Goal: Task Accomplishment & Management: Complete application form

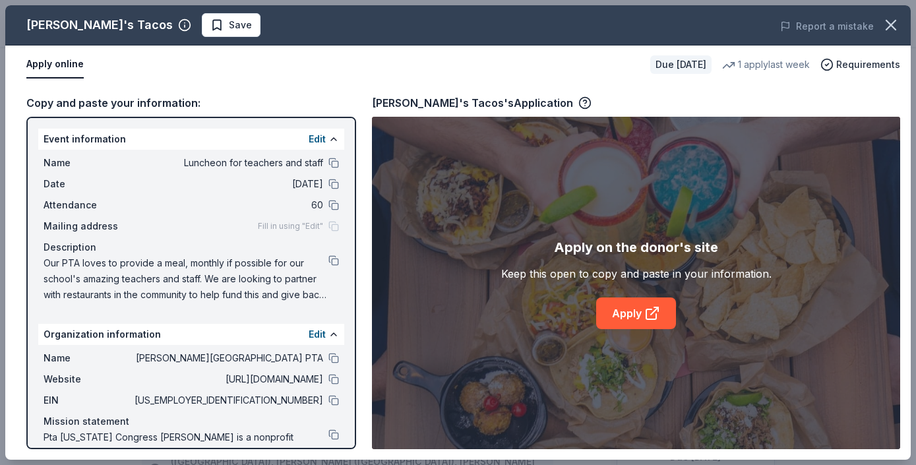
scroll to position [458, 0]
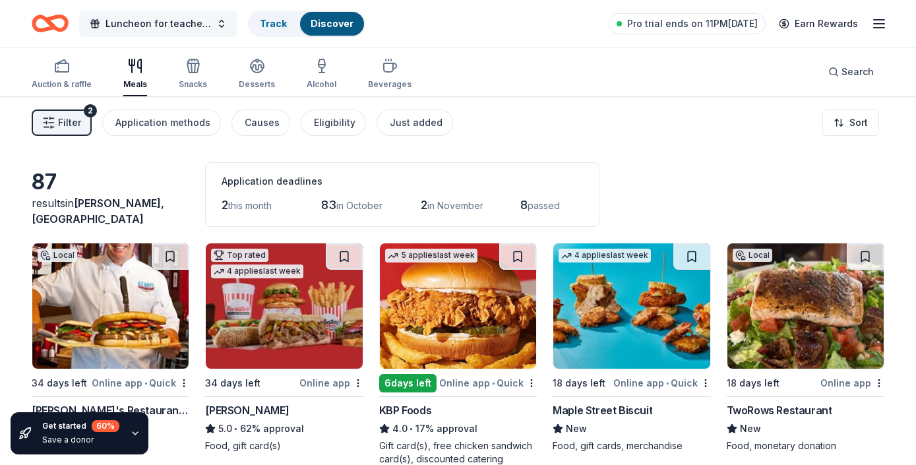
click at [204, 24] on span "Luncheon for teachers and staff" at bounding box center [159, 24] width 106 height 16
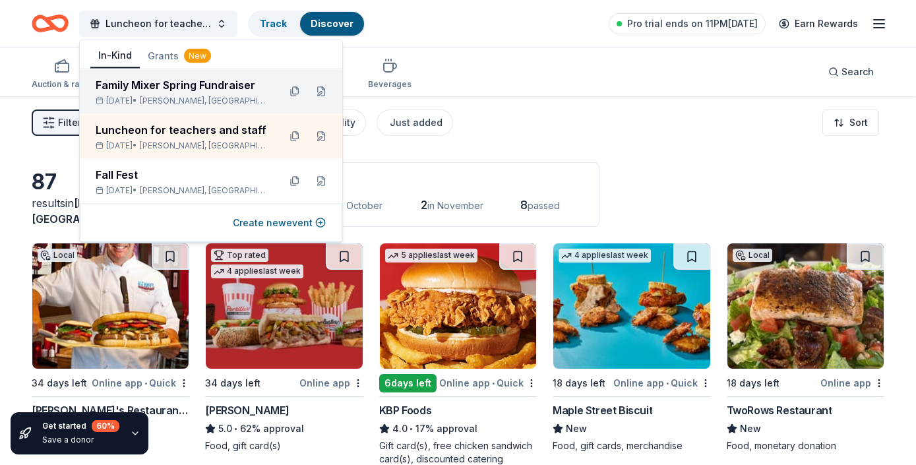
click at [193, 92] on div "Family Mixer Spring Fundraiser" at bounding box center [182, 85] width 173 height 16
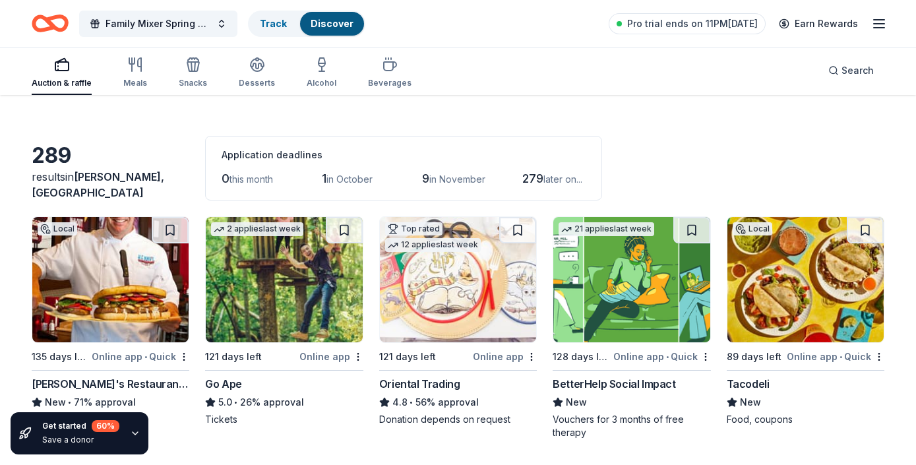
scroll to position [53, 0]
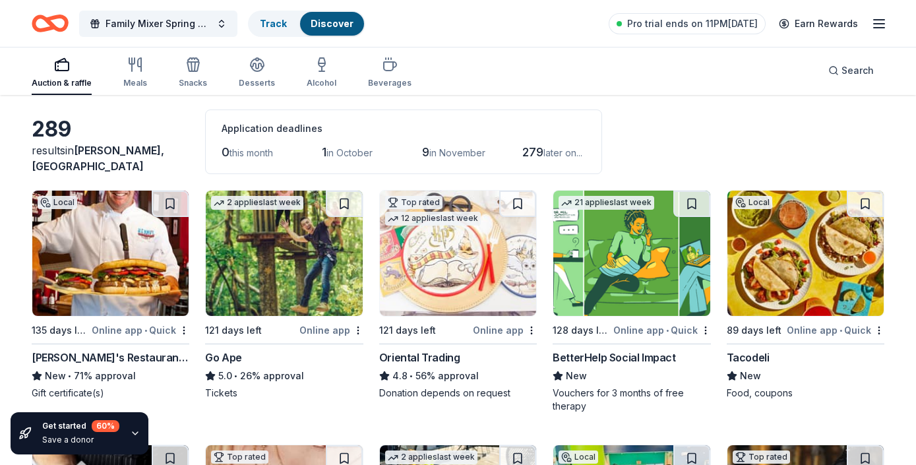
click at [840, 133] on div "289 results in McKinney, TX Application deadlines 0 this month 1 in October 9 i…" at bounding box center [458, 141] width 853 height 65
click at [773, 243] on img at bounding box center [805, 253] width 156 height 125
click at [699, 120] on div "289 results in McKinney, TX Application deadlines 0 this month 1 in October 9 i…" at bounding box center [458, 141] width 853 height 65
click at [698, 119] on div "289 results in McKinney, TX Application deadlines 0 this month 1 in October 9 i…" at bounding box center [458, 141] width 853 height 65
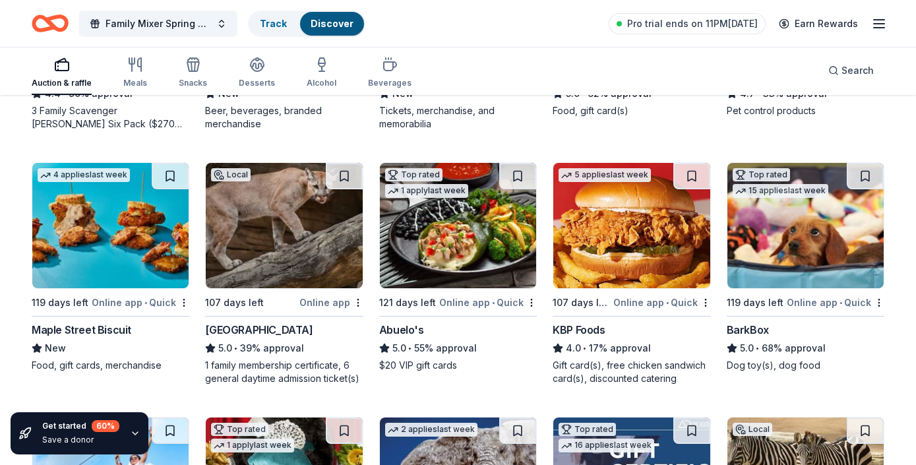
scroll to position [871, 0]
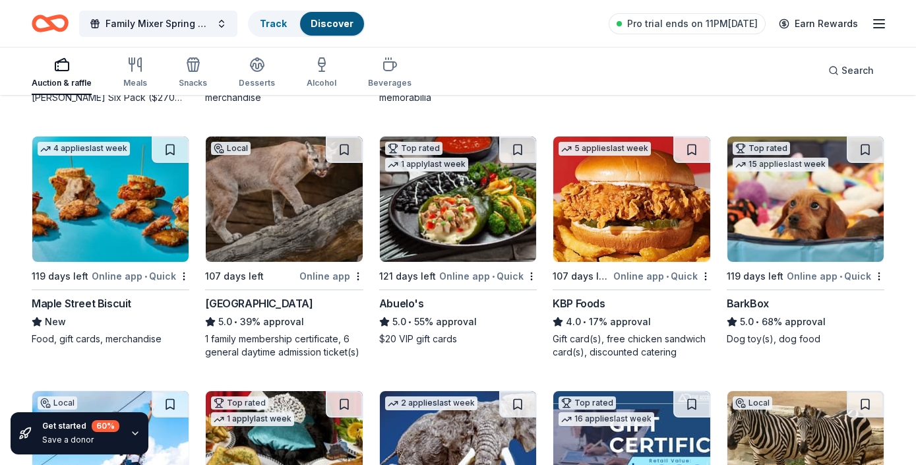
click at [726, 107] on div "Local 135 days left Online app • Quick Kenny's Restaurant Group New • 71% appro…" at bounding box center [458, 120] width 853 height 1496
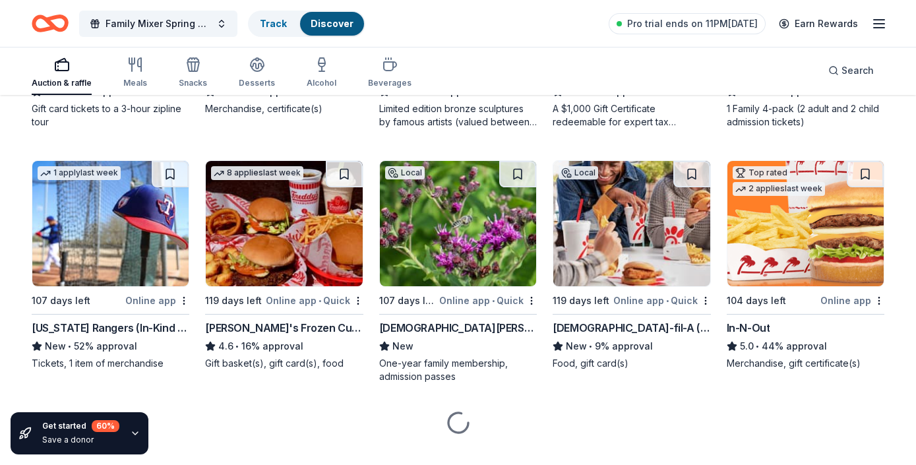
scroll to position [1379, 0]
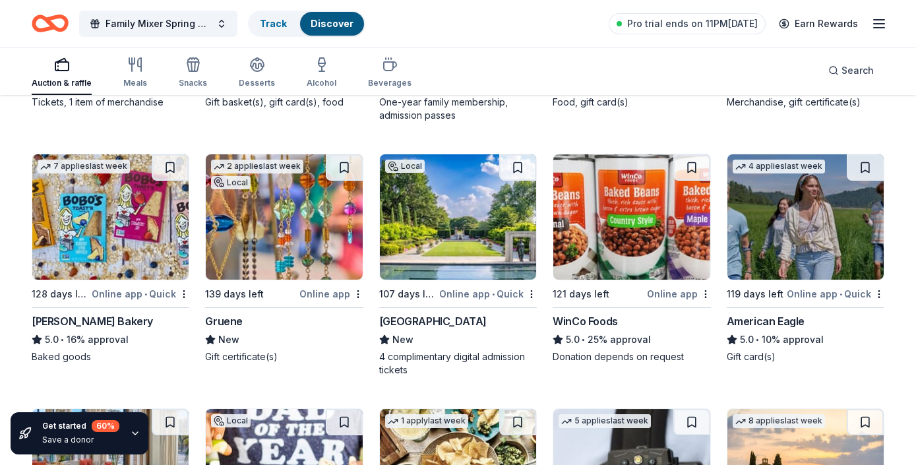
scroll to position [1643, 0]
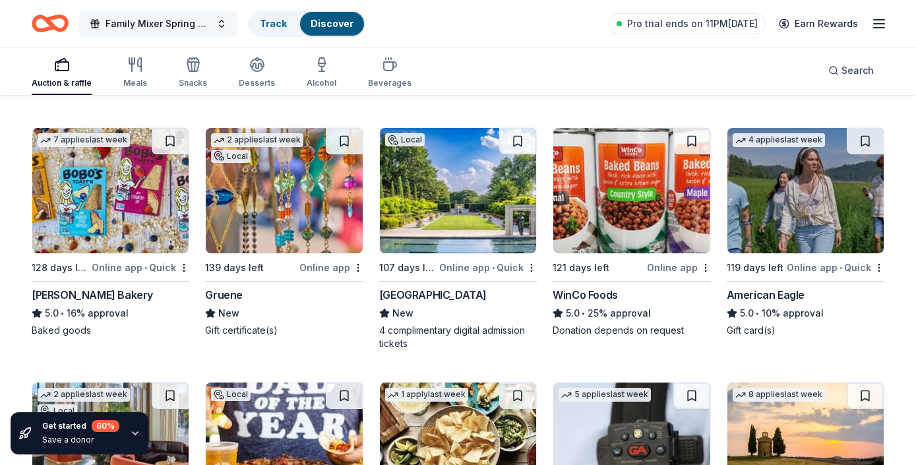
click at [202, 27] on span "Family Mixer Spring Fundraiser" at bounding box center [159, 24] width 106 height 16
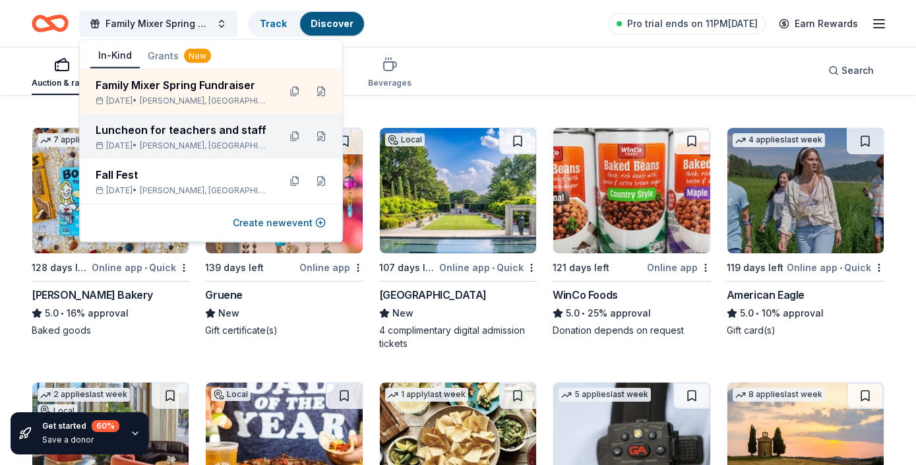
click at [195, 135] on div "Luncheon for teachers and staff" at bounding box center [182, 130] width 173 height 16
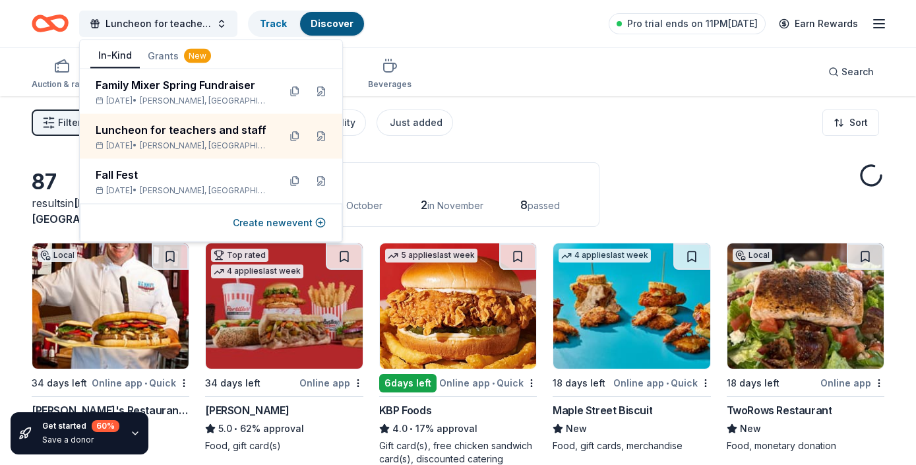
click at [766, 172] on div "87 results in McKinney, TX Application deadlines 2 this month 83 in October 2 i…" at bounding box center [458, 194] width 853 height 65
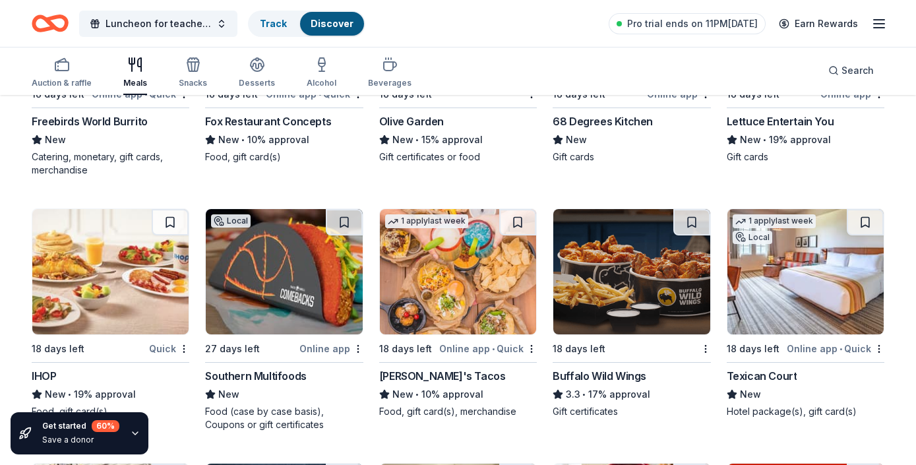
scroll to position [2005, 0]
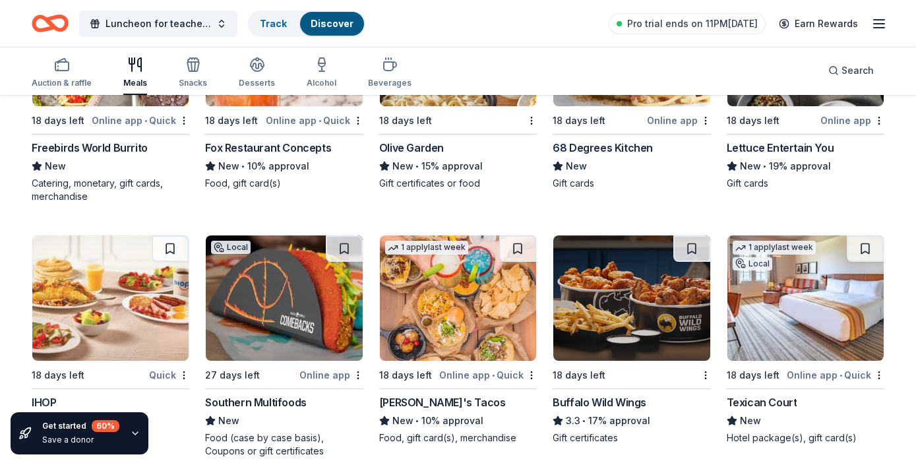
click at [142, 144] on div "Freebirds World Burrito" at bounding box center [90, 148] width 116 height 16
click at [356, 197] on div "2 applies last week 18 days left Online app • Quick Fox Restaurant Concepts New…" at bounding box center [284, 91] width 158 height 223
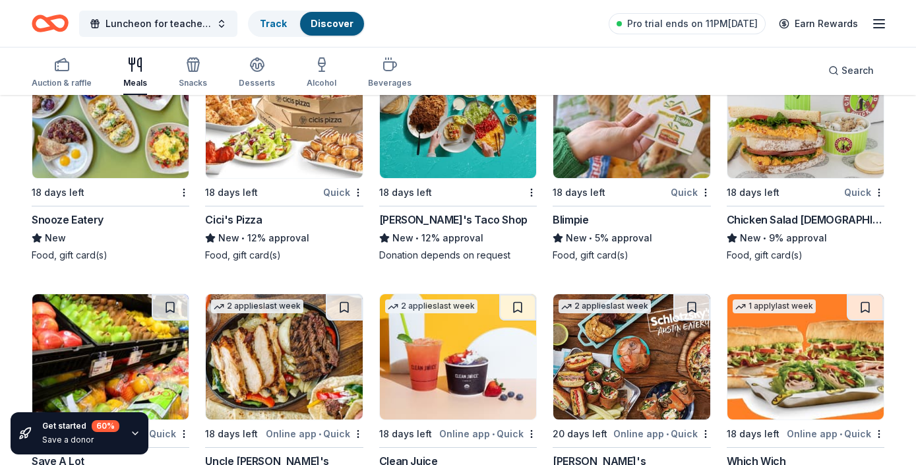
scroll to position [3943, 0]
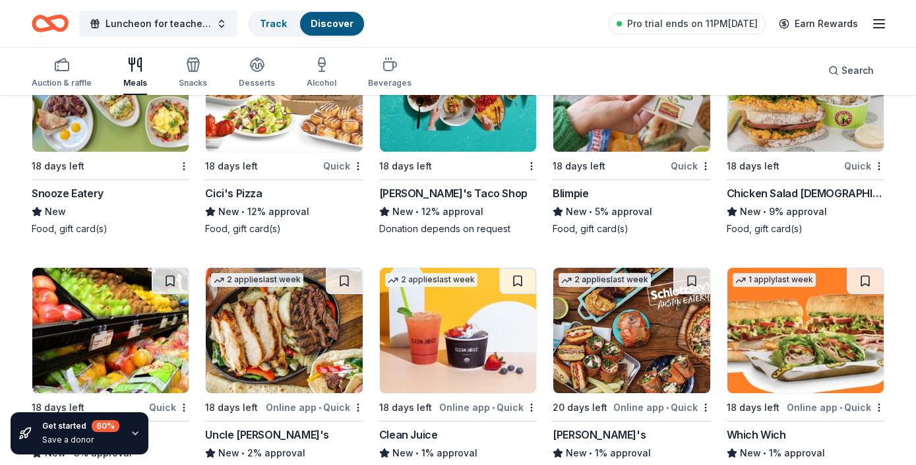
click at [57, 190] on div "Snooze Eatery" at bounding box center [68, 193] width 72 height 16
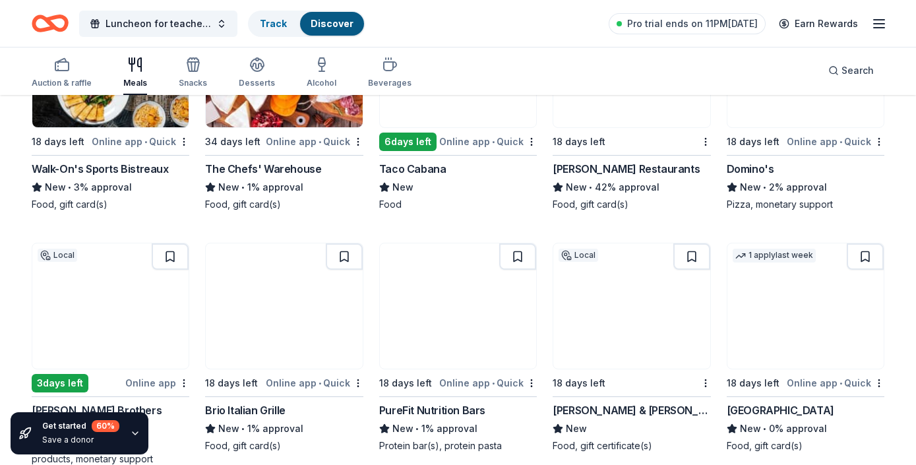
scroll to position [3221, 0]
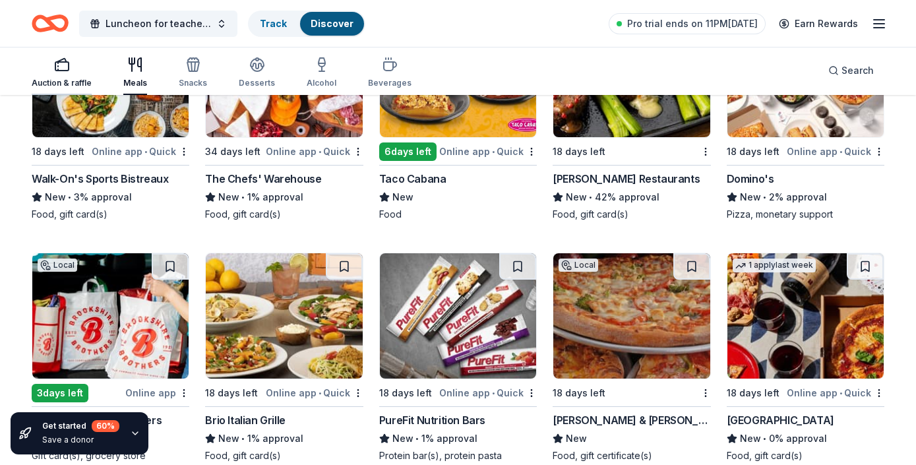
click at [73, 73] on div "Auction & raffle" at bounding box center [62, 73] width 60 height 32
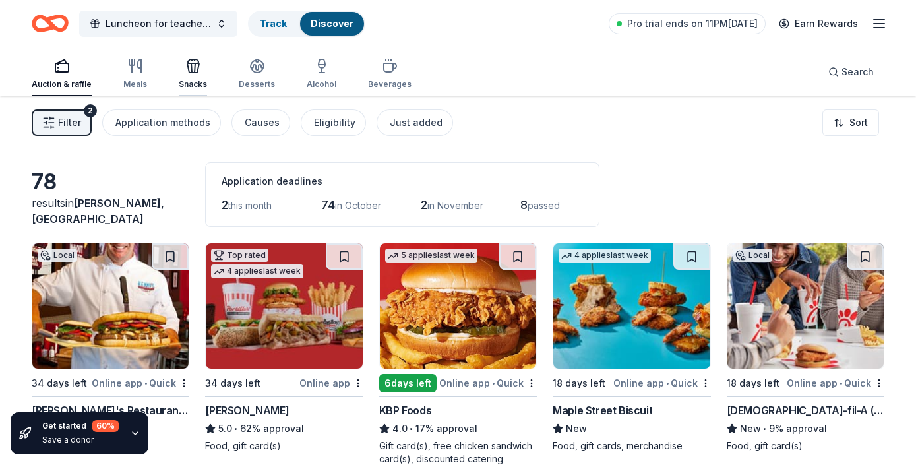
click at [199, 73] on icon "button" at bounding box center [193, 66] width 16 height 16
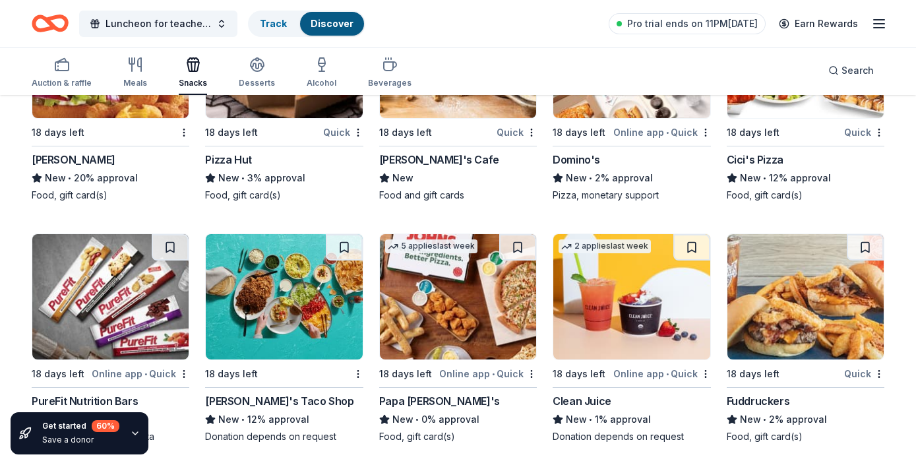
scroll to position [1743, 0]
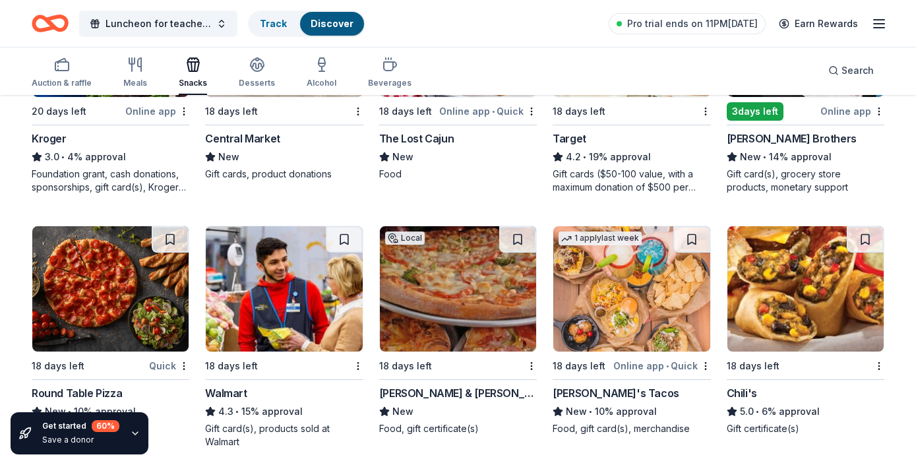
scroll to position [767, 0]
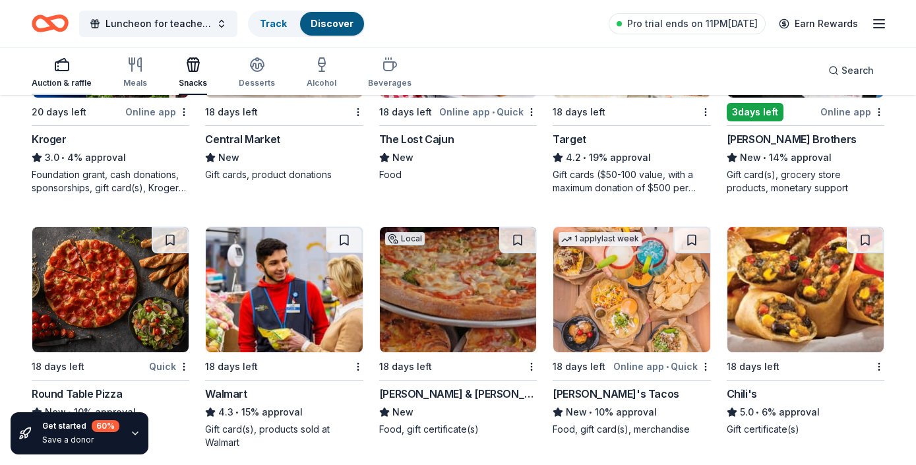
click at [61, 68] on icon "button" at bounding box center [62, 65] width 16 height 16
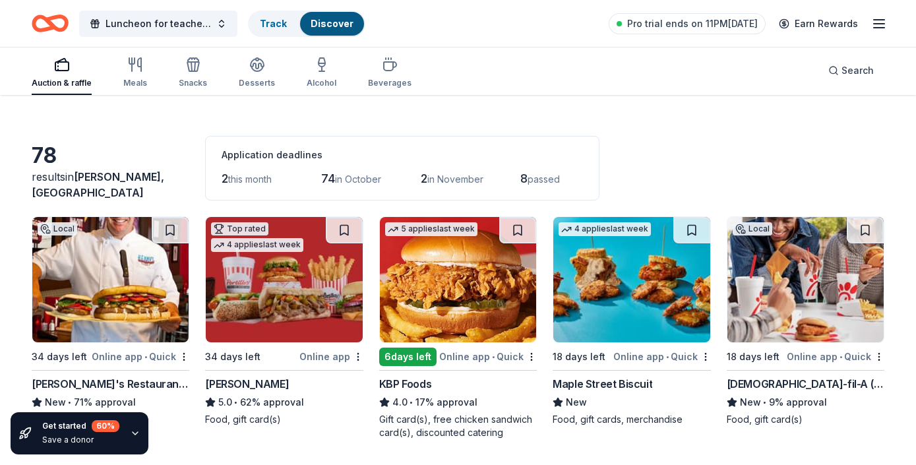
scroll to position [79, 0]
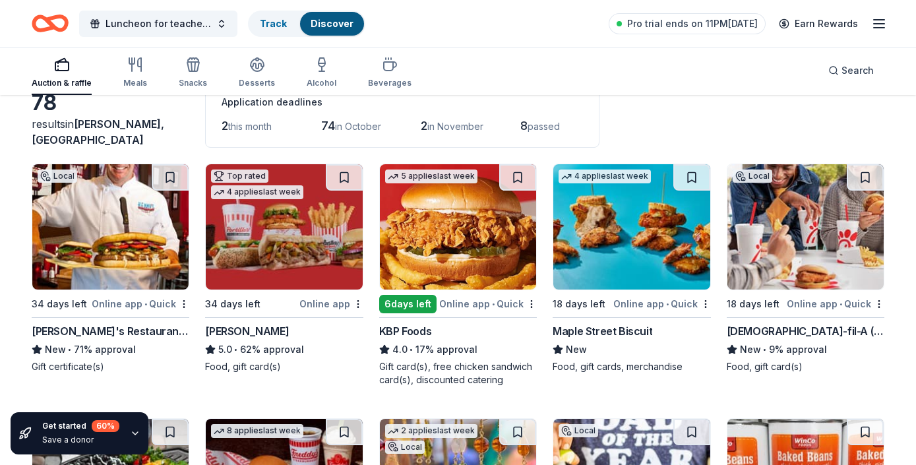
click at [580, 285] on img at bounding box center [631, 226] width 156 height 125
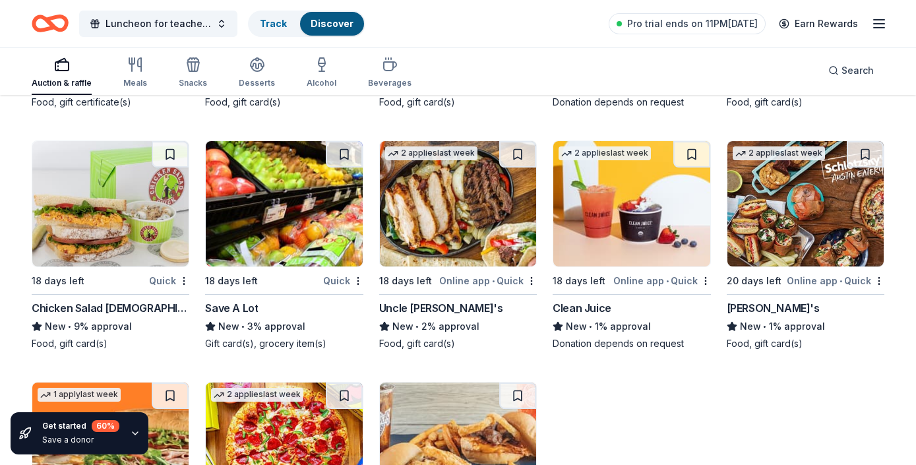
scroll to position [3588, 0]
click at [598, 302] on div "Clean Juice" at bounding box center [582, 307] width 59 height 16
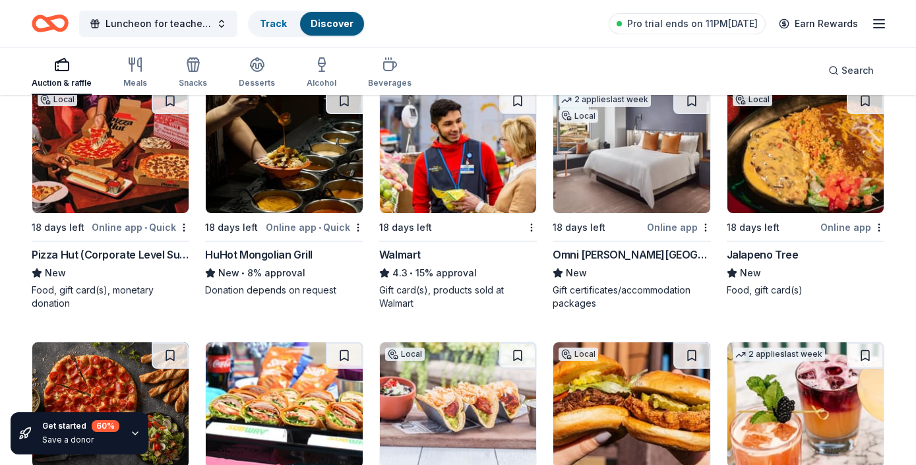
scroll to position [1155, 0]
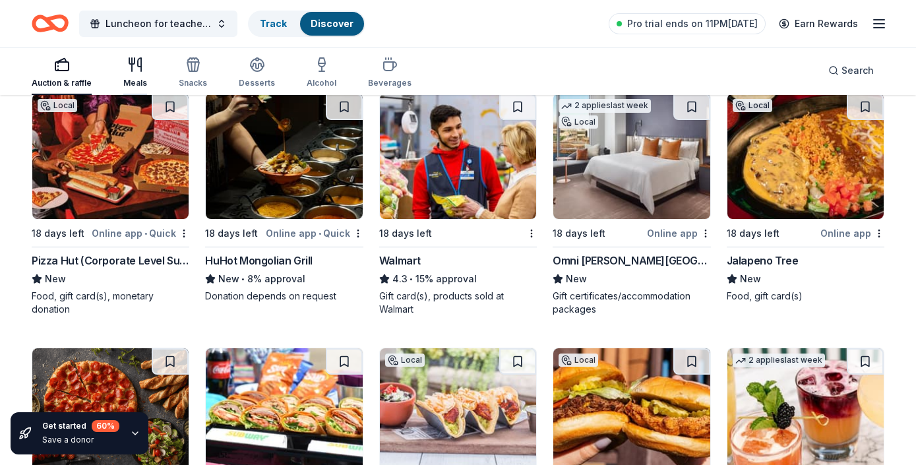
click at [127, 71] on icon "button" at bounding box center [135, 65] width 16 height 16
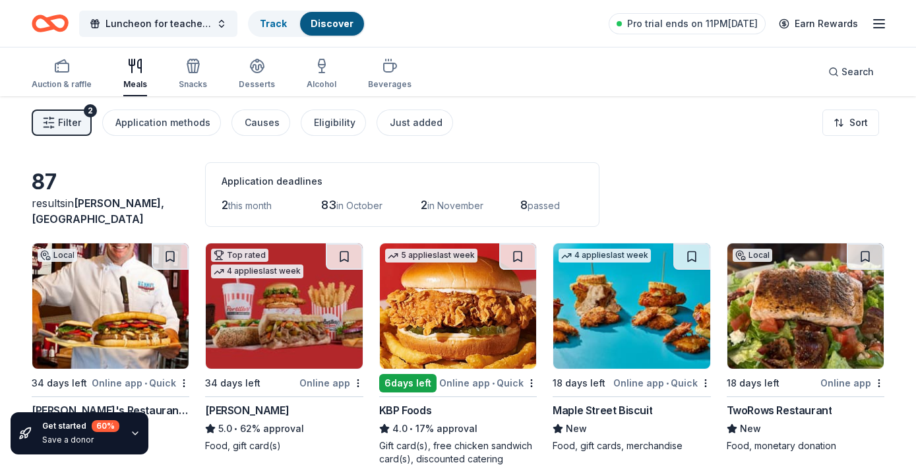
click at [672, 166] on div "87 results in McKinney, TX Application deadlines 2 this month 83 in October 2 i…" at bounding box center [458, 194] width 853 height 65
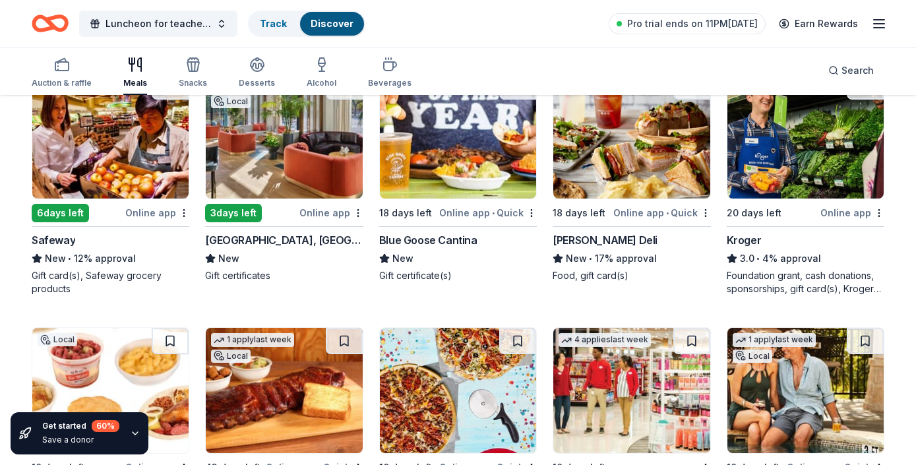
scroll to position [686, 0]
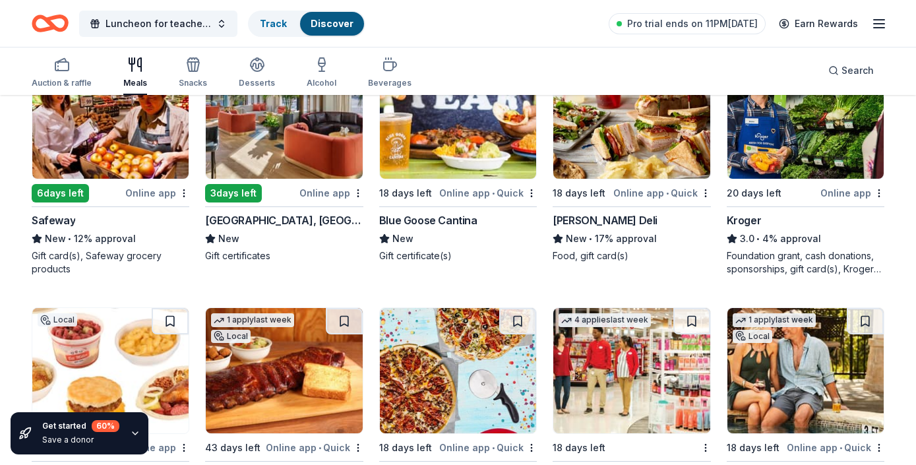
click at [421, 218] on div "Blue Goose Cantina" at bounding box center [428, 220] width 98 height 16
click at [464, 62] on div "Auction & raffle Meals Snacks Desserts Alcohol Beverages Search" at bounding box center [458, 70] width 853 height 49
click at [501, 30] on div "Luncheon for teachers and staff Track Discover Pro trial ends on 11PM, 9/30 Ear…" at bounding box center [458, 23] width 853 height 31
click at [164, 22] on span "Luncheon for teachers and staff" at bounding box center [159, 24] width 106 height 16
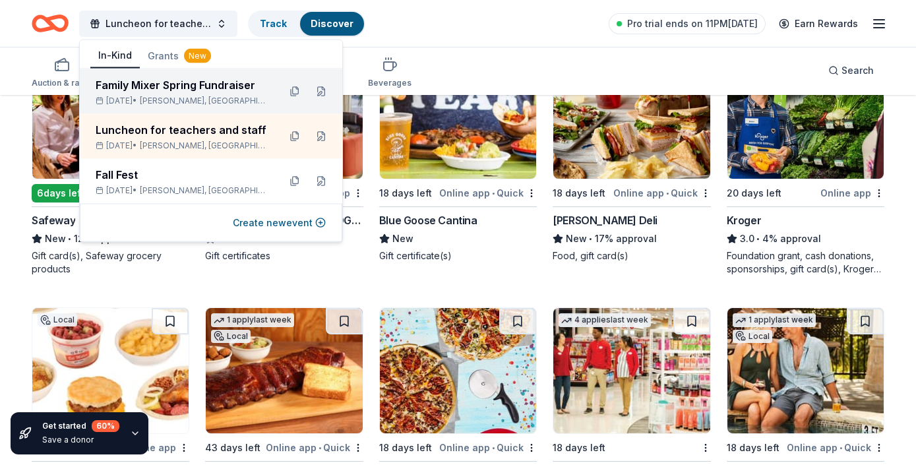
click at [163, 88] on div "Family Mixer Spring Fundraiser" at bounding box center [182, 85] width 173 height 16
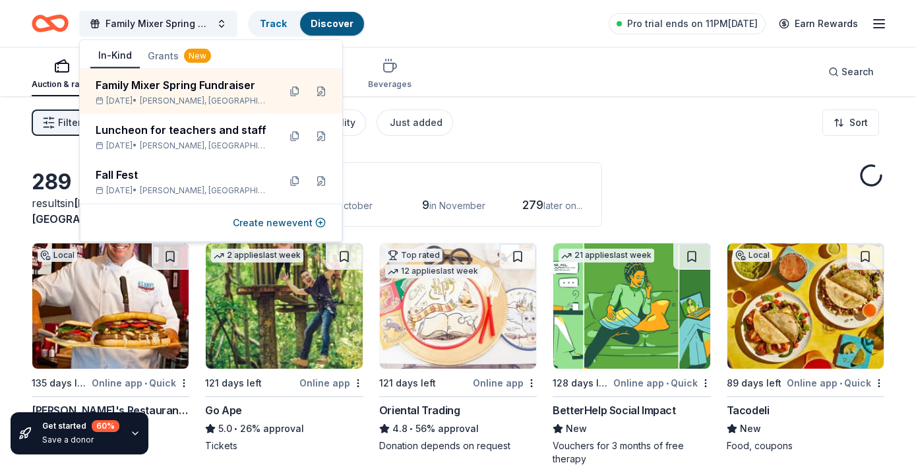
click at [572, 67] on div "Auction & raffle Meals Snacks Desserts Alcohol Beverages Search" at bounding box center [458, 71] width 853 height 49
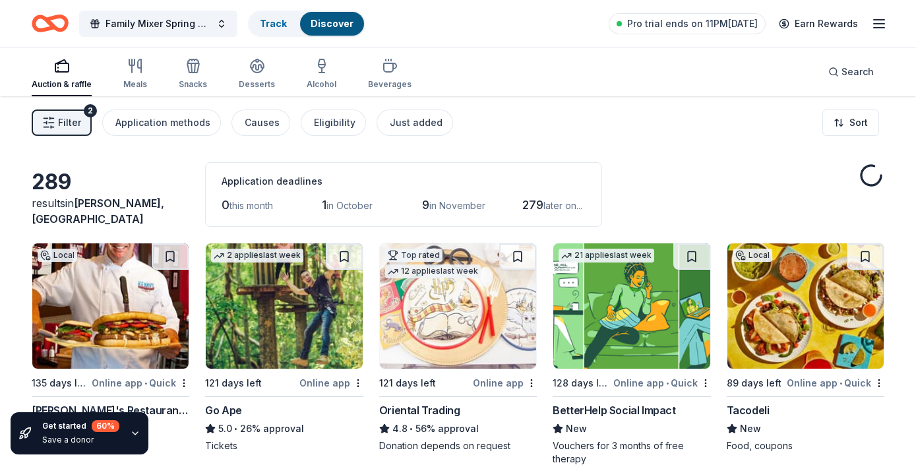
click at [71, 82] on div "Auction & raffle" at bounding box center [62, 84] width 60 height 11
click at [844, 119] on html "Family Mixer Spring Fundraiser Track Discover Pro trial ends on 11PM, 9/30 Earn…" at bounding box center [458, 232] width 916 height 465
click at [803, 115] on html "Family Mixer Spring Fundraiser Track Discover Pro trial ends on 11PM, 9/30 Earn…" at bounding box center [458, 232] width 916 height 465
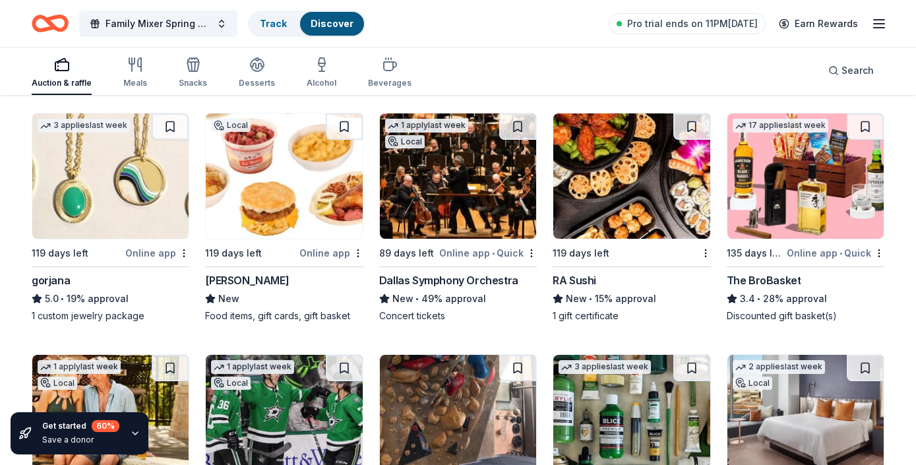
scroll to position [2691, 0]
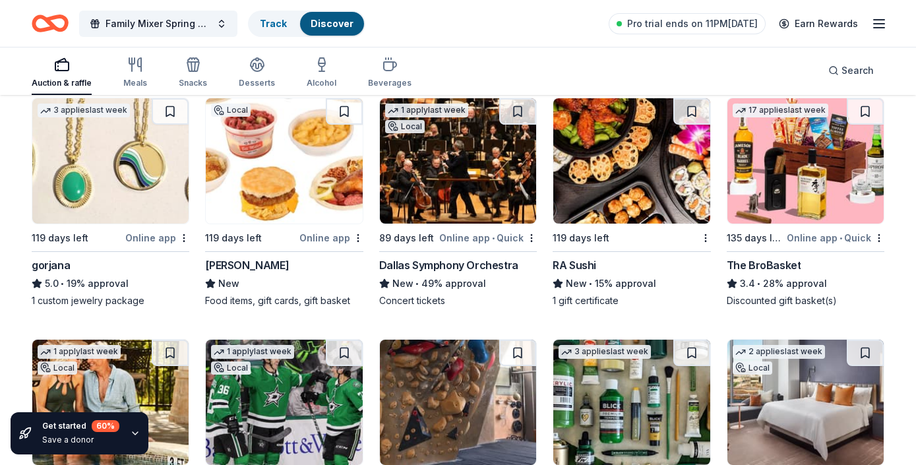
click at [670, 58] on div "Auction & raffle Meals Snacks Desserts Alcohol Beverages Search" at bounding box center [458, 70] width 853 height 49
click at [644, 64] on div "Auction & raffle Meals Snacks Desserts Alcohol Beverages Search" at bounding box center [458, 70] width 853 height 49
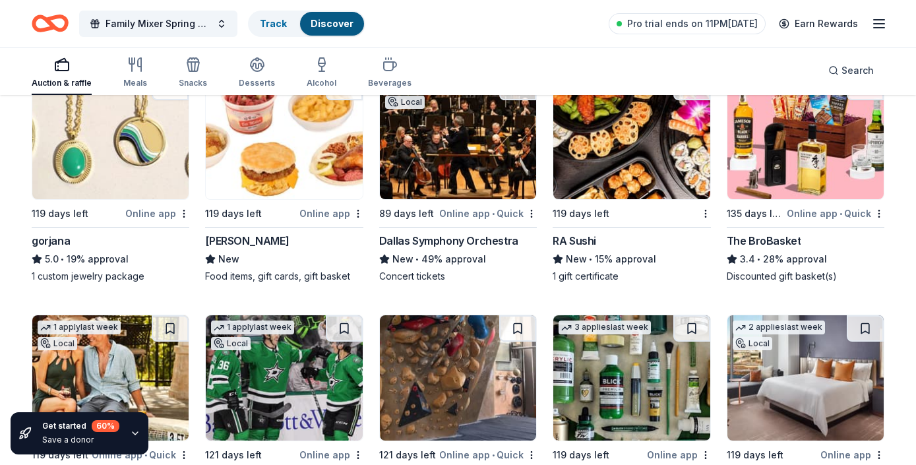
scroll to position [2717, 0]
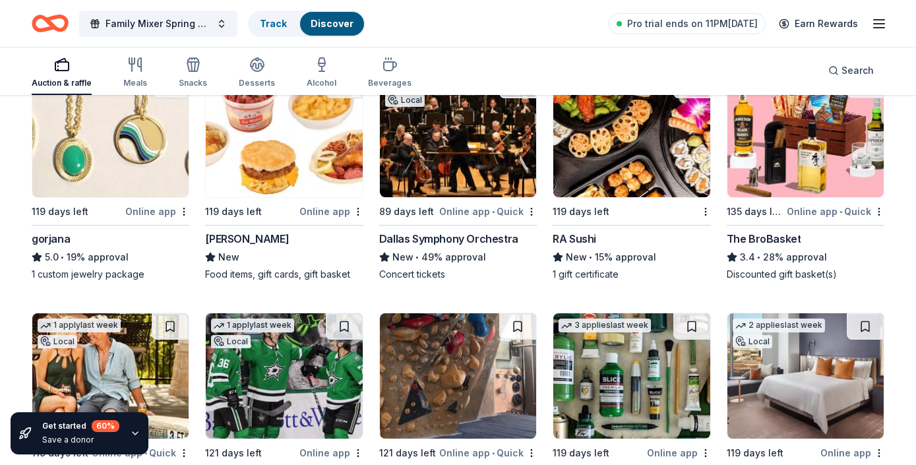
click at [808, 186] on img at bounding box center [805, 134] width 156 height 125
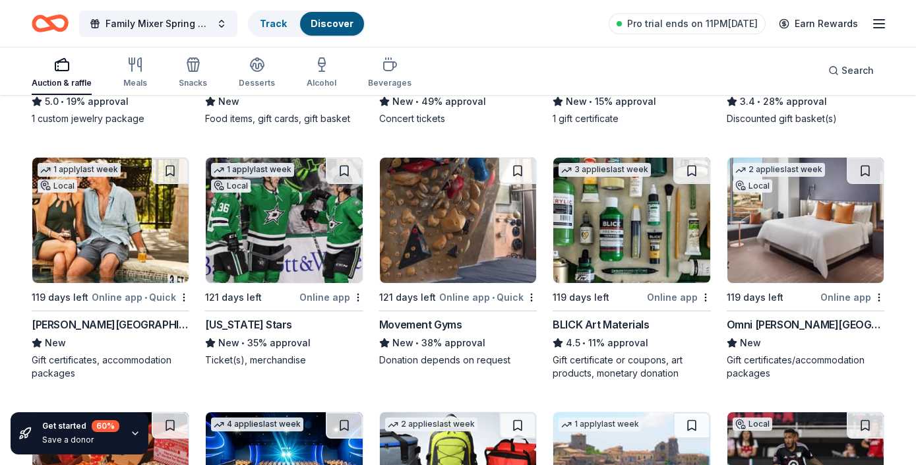
scroll to position [2876, 0]
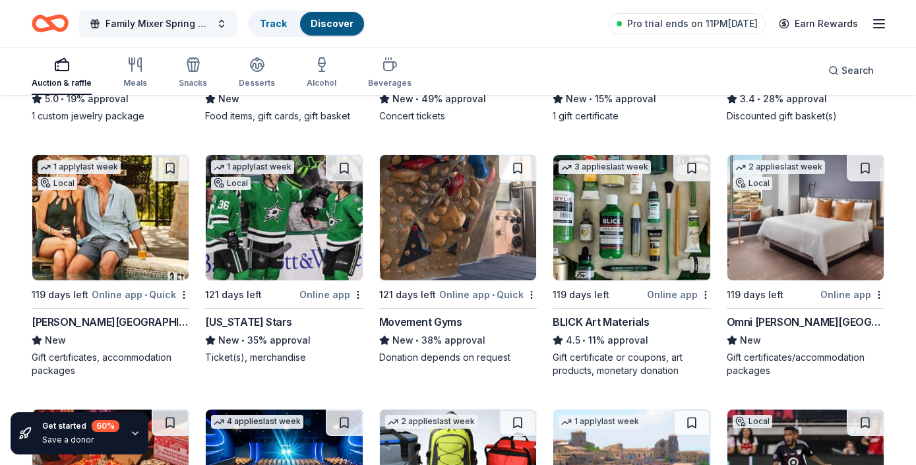
click at [195, 23] on span "Family Mixer Spring Fundraiser" at bounding box center [159, 24] width 106 height 16
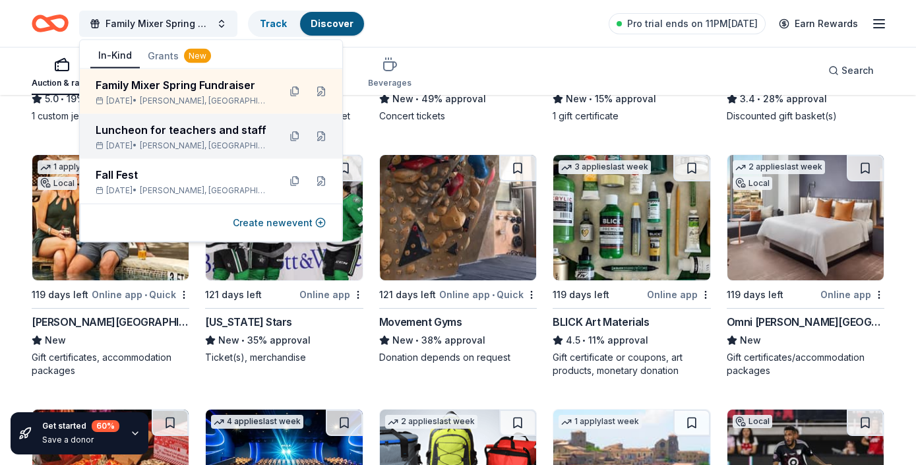
click at [179, 138] on div "Luncheon for teachers and staff Nov 12, 2025 • McKinney, TX" at bounding box center [182, 136] width 173 height 29
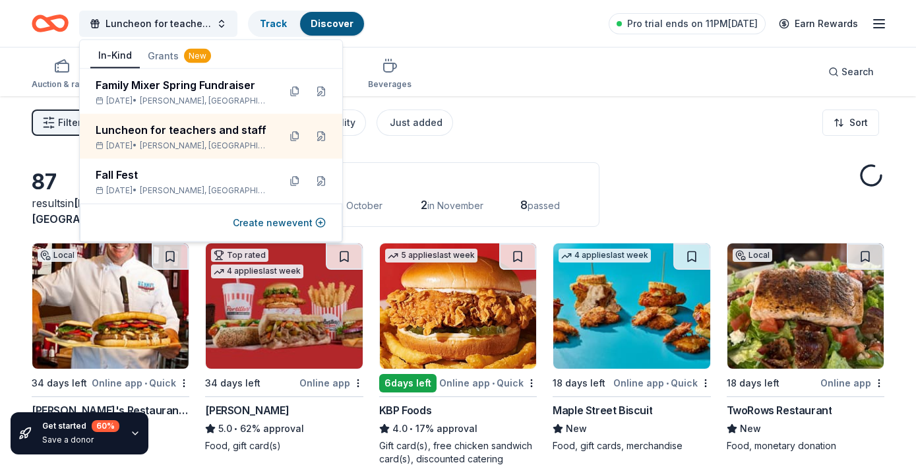
click at [480, 57] on div "Auction & raffle Meals Snacks Desserts Alcohol Beverages Search" at bounding box center [458, 71] width 853 height 49
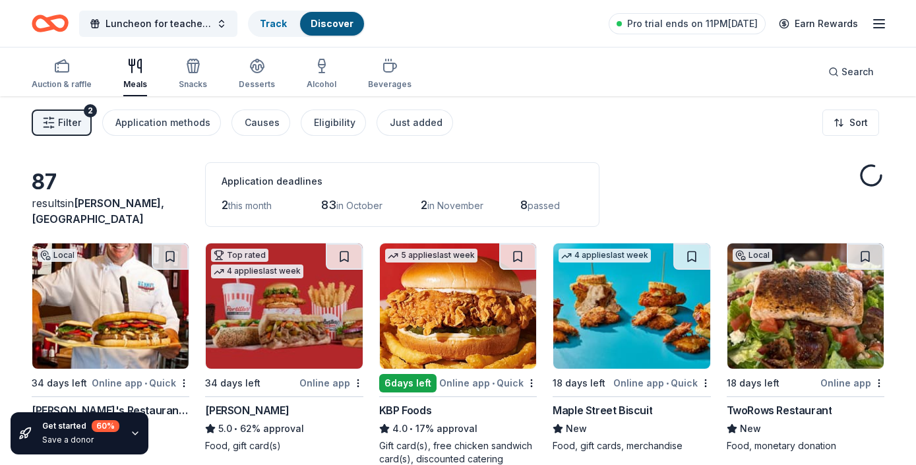
click at [625, 74] on div "Auction & raffle Meals Snacks Desserts Alcohol Beverages Search" at bounding box center [458, 71] width 853 height 49
click at [375, 70] on div "button" at bounding box center [390, 66] width 44 height 16
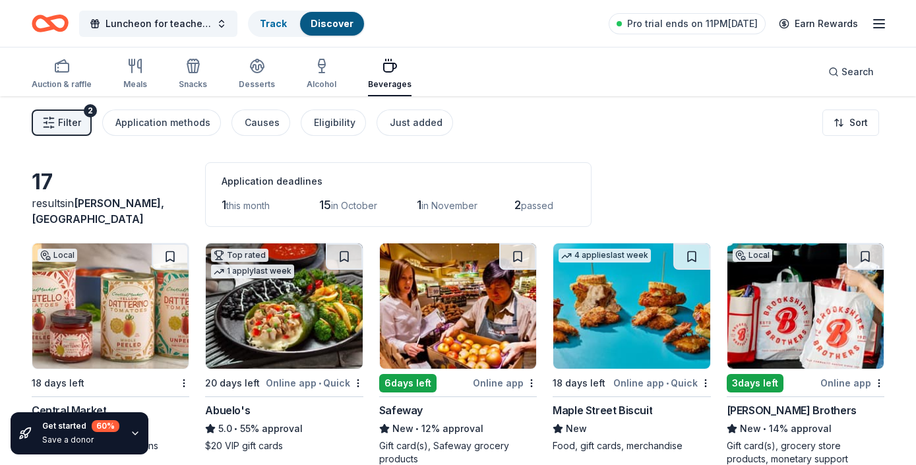
click at [642, 135] on div "Filter 2 Application methods Causes Eligibility Just added Sort" at bounding box center [458, 122] width 916 height 53
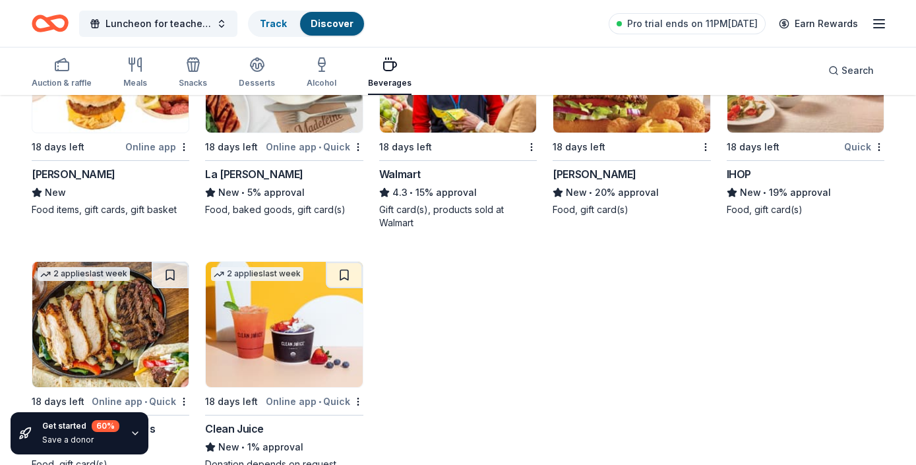
scroll to position [778, 0]
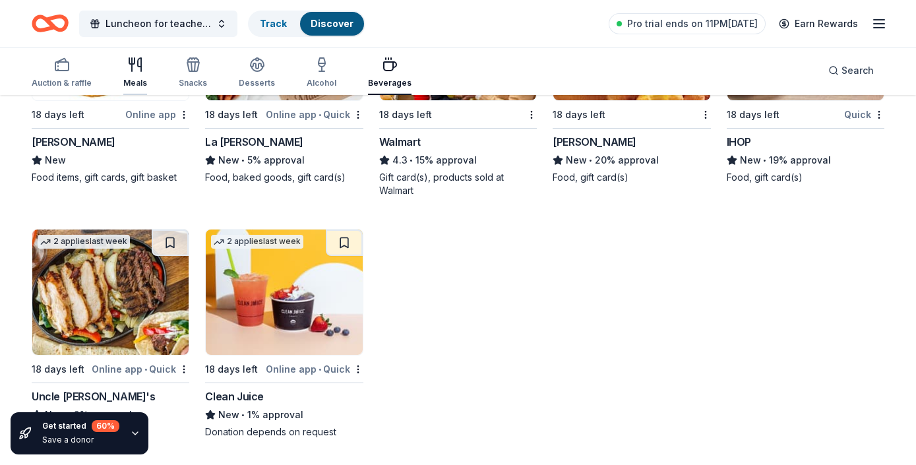
click at [135, 67] on icon "button" at bounding box center [135, 65] width 16 height 16
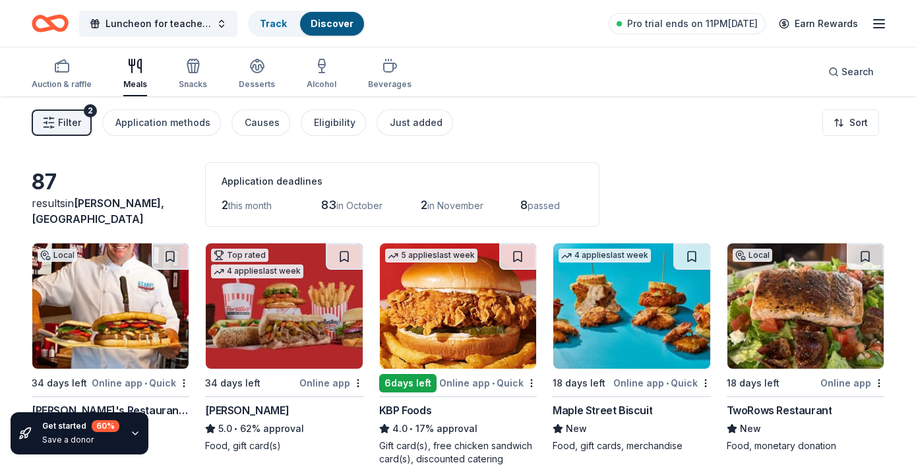
click at [705, 137] on div "Filter 2 Application methods Causes Eligibility Just added Sort" at bounding box center [458, 122] width 916 height 53
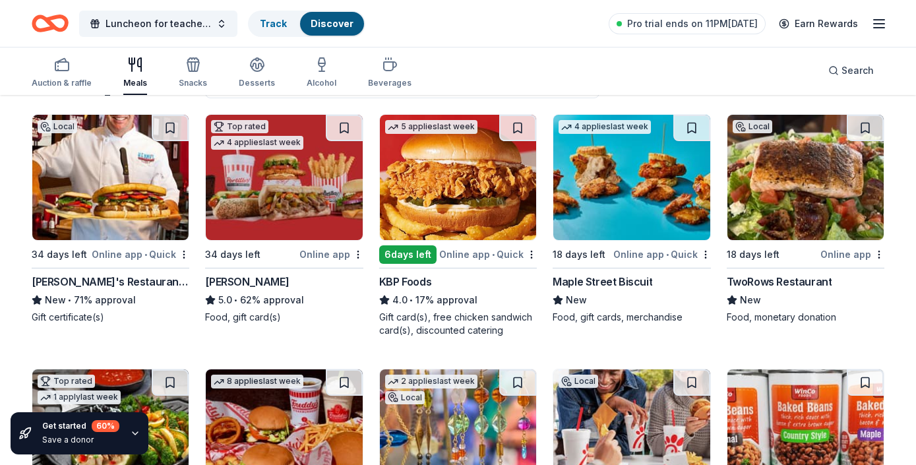
scroll to position [132, 0]
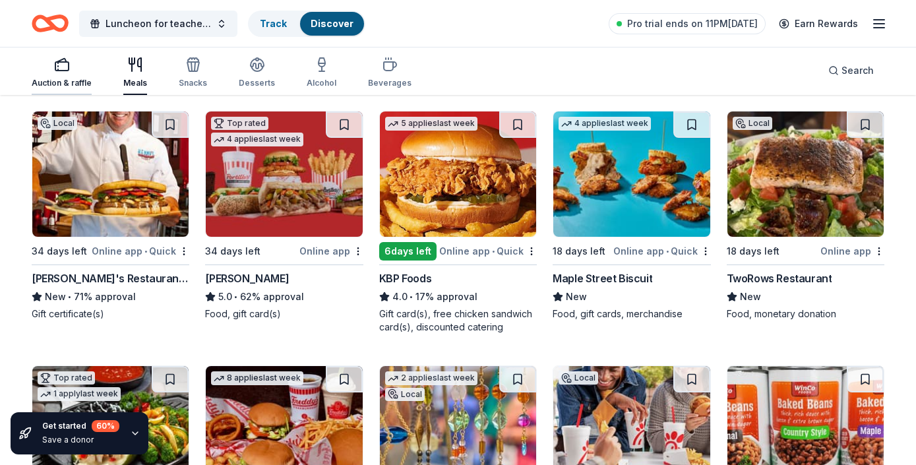
click at [78, 82] on div "Auction & raffle" at bounding box center [62, 83] width 60 height 11
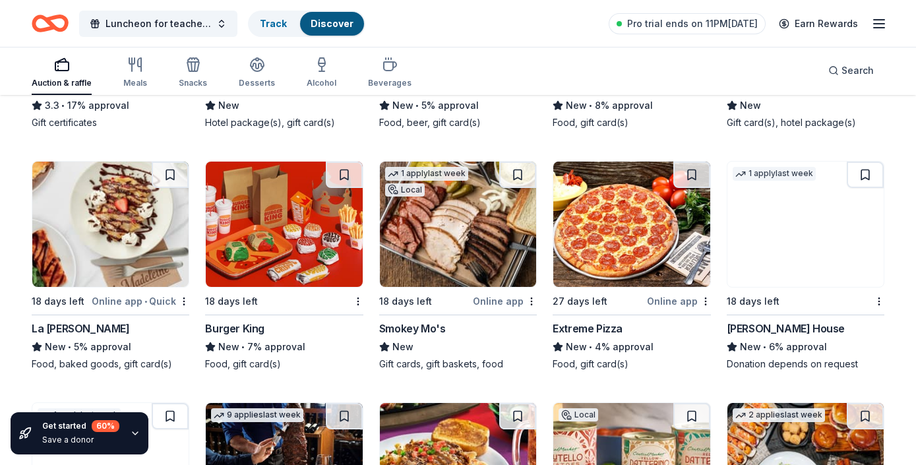
scroll to position [2348, 0]
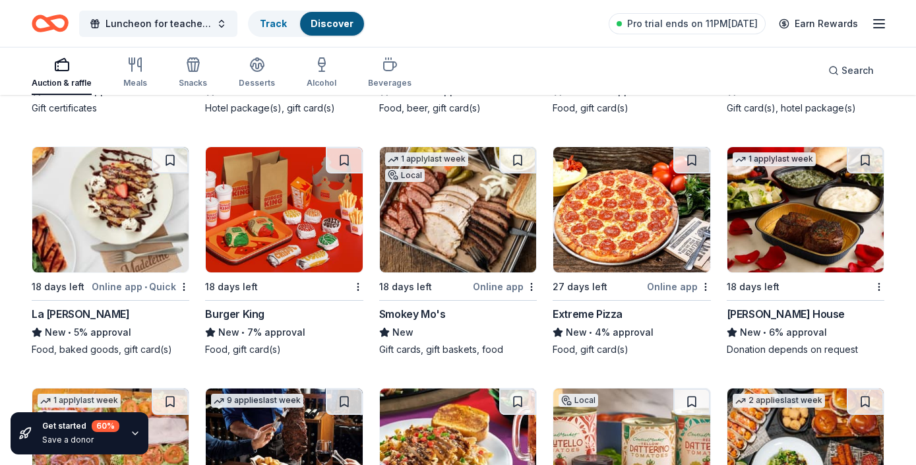
click at [69, 315] on div "La Madeleine" at bounding box center [81, 314] width 98 height 16
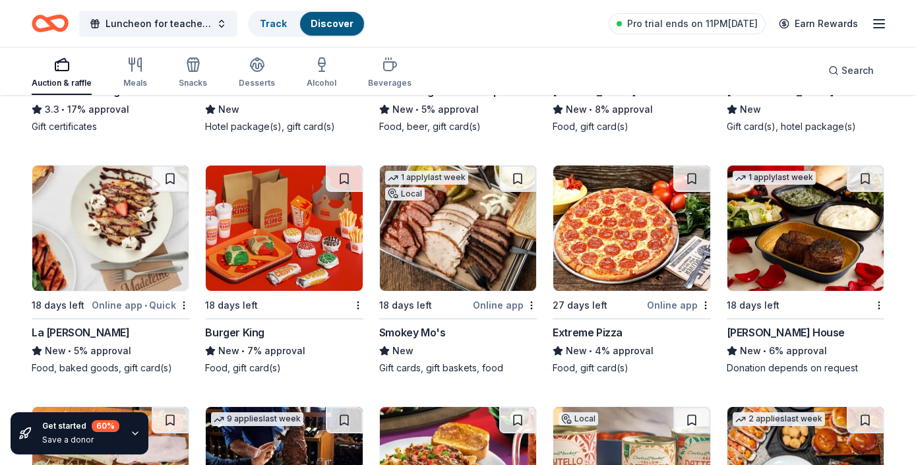
scroll to position [2316, 0]
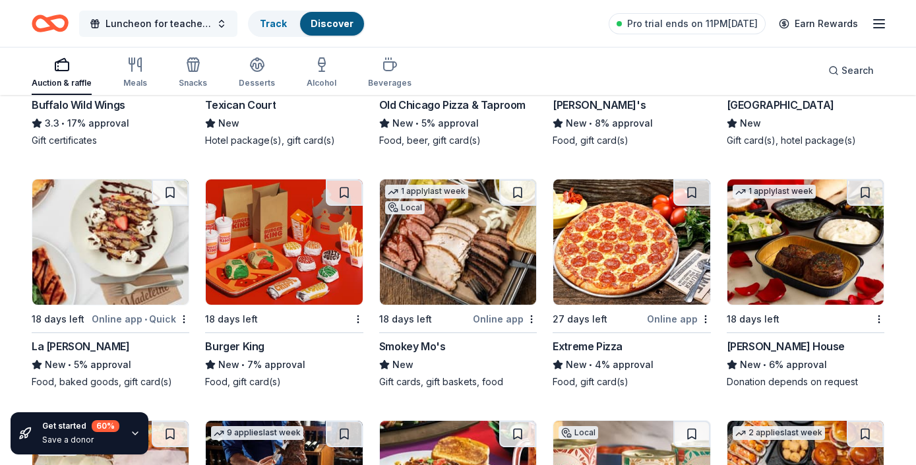
click at [157, 20] on span "Luncheon for teachers and staff" at bounding box center [159, 24] width 106 height 16
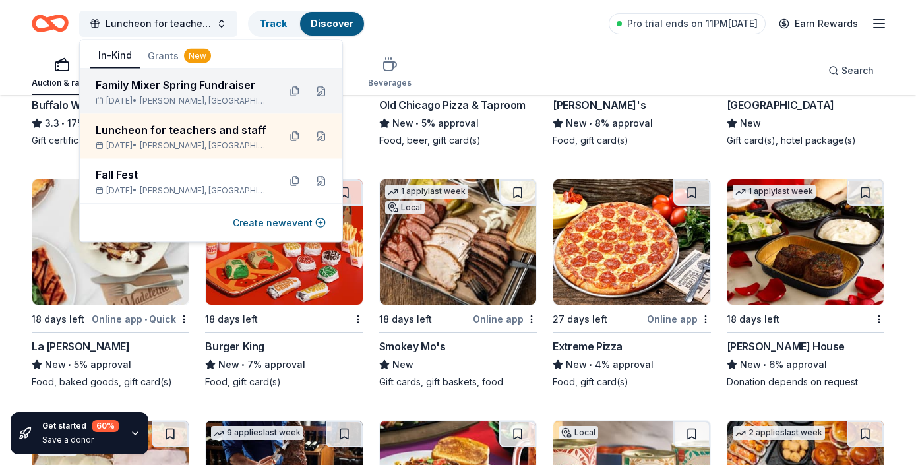
click at [151, 96] on div "Feb 21, 2026 • McKinney, TX" at bounding box center [182, 101] width 173 height 11
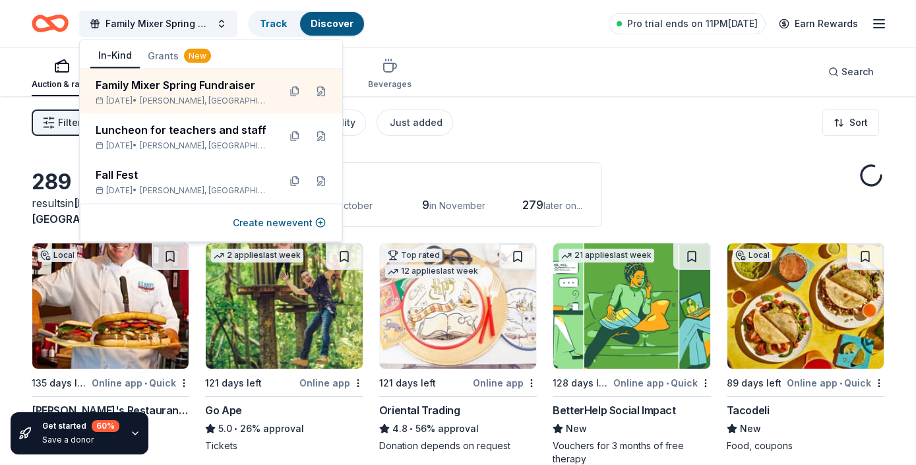
click at [475, 65] on div "Auction & raffle Meals Snacks Desserts Alcohol Beverages Search" at bounding box center [458, 71] width 853 height 49
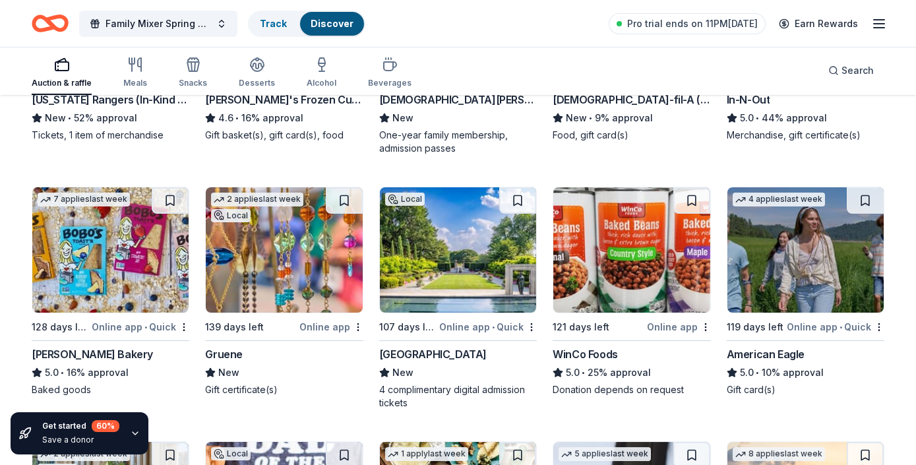
scroll to position [1609, 0]
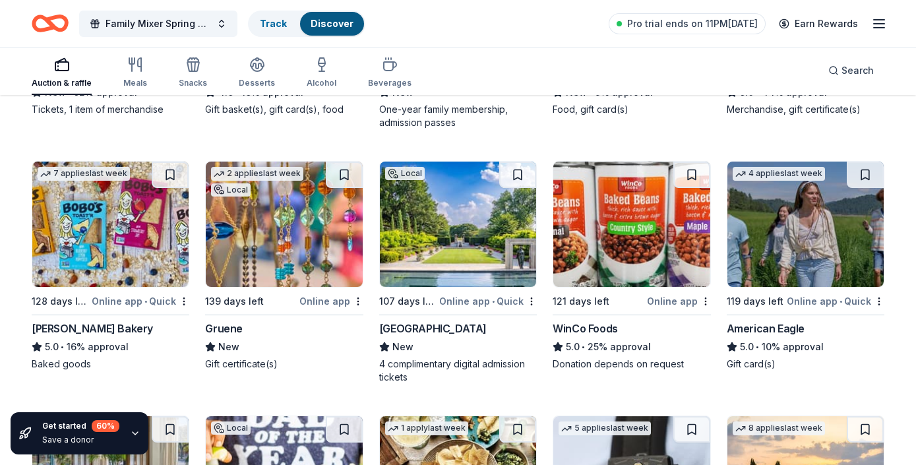
click at [106, 258] on img at bounding box center [110, 224] width 156 height 125
click at [894, 134] on div "289 results in McKinney, TX Application deadlines 0 this month 1 in October 9 i…" at bounding box center [458, 372] width 916 height 3771
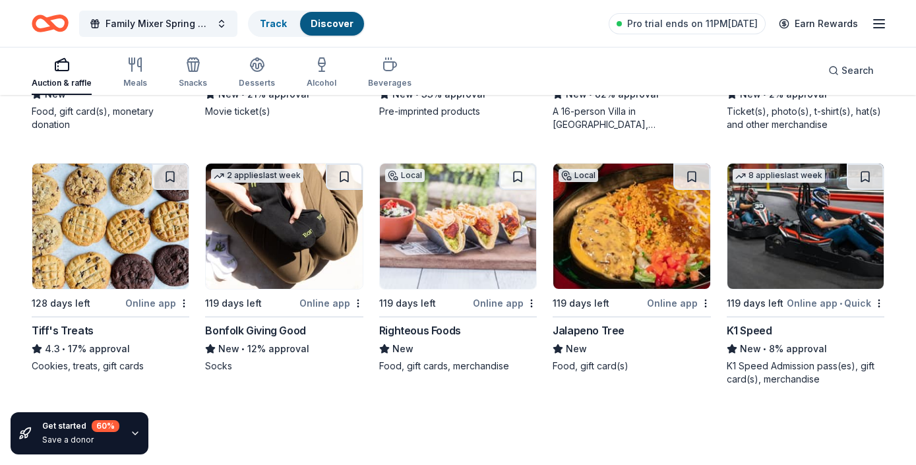
scroll to position [3429, 0]
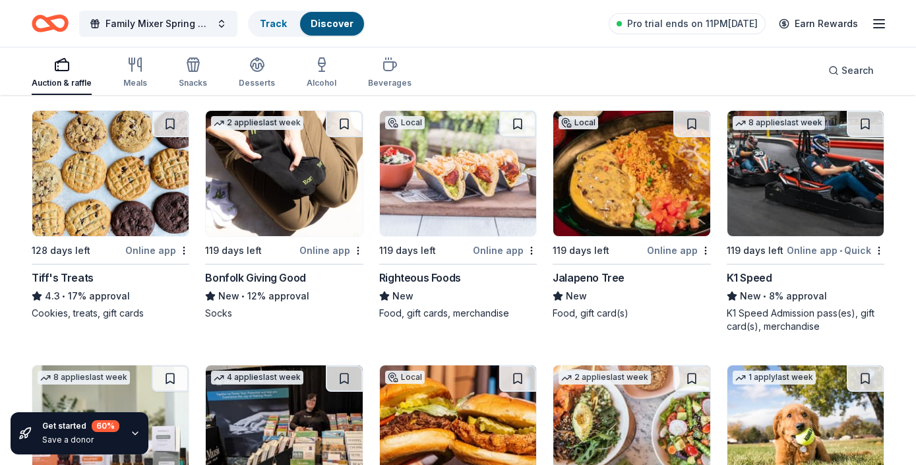
click at [49, 275] on div "Tiff's Treats" at bounding box center [63, 278] width 62 height 16
click at [514, 81] on div "Auction & raffle Meals Snacks Desserts Alcohol Beverages Search" at bounding box center [458, 70] width 853 height 49
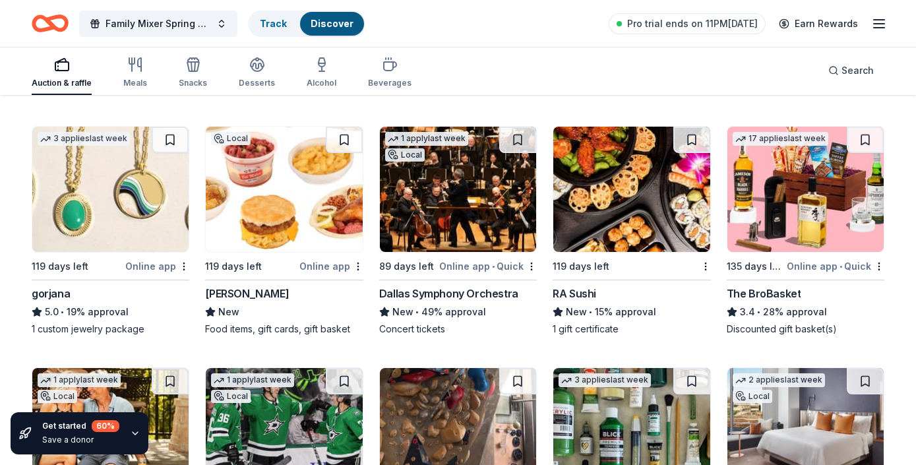
scroll to position [2664, 0]
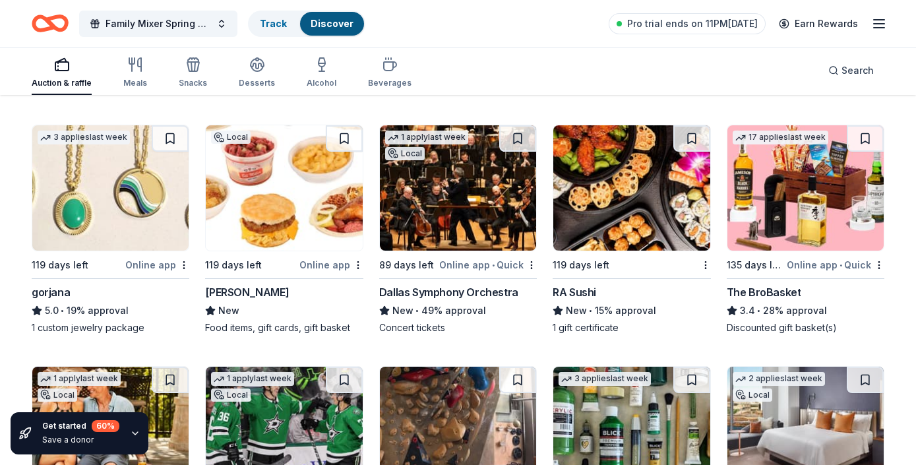
click at [52, 296] on div "gorjana" at bounding box center [51, 292] width 38 height 16
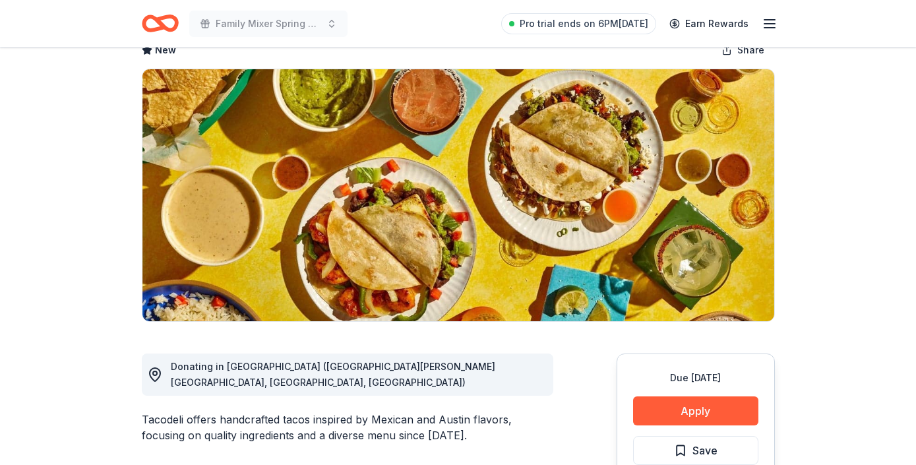
scroll to position [106, 0]
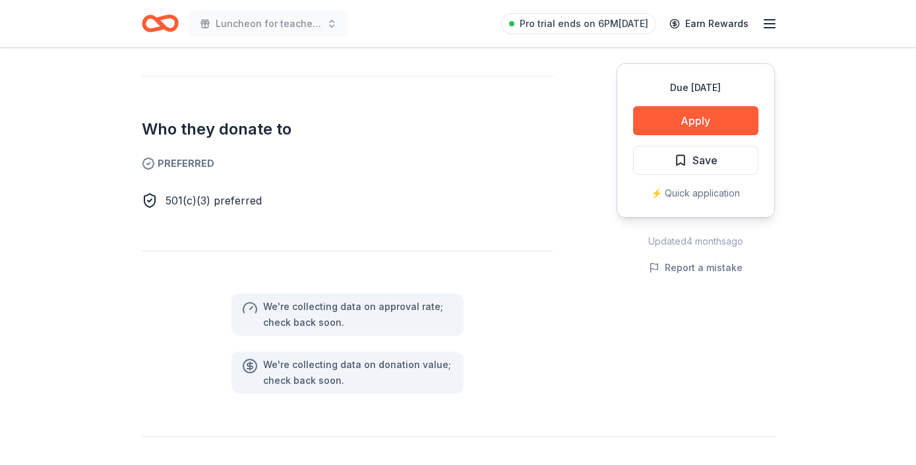
scroll to position [739, 0]
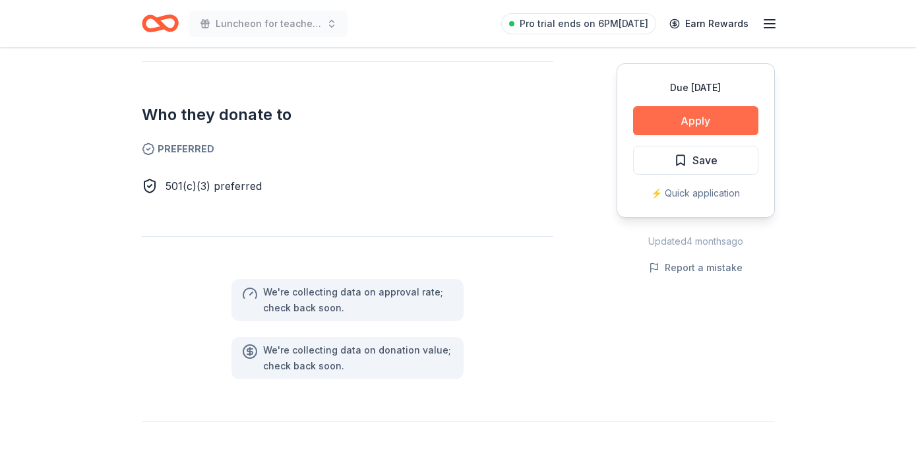
click at [717, 124] on button "Apply" at bounding box center [695, 120] width 125 height 29
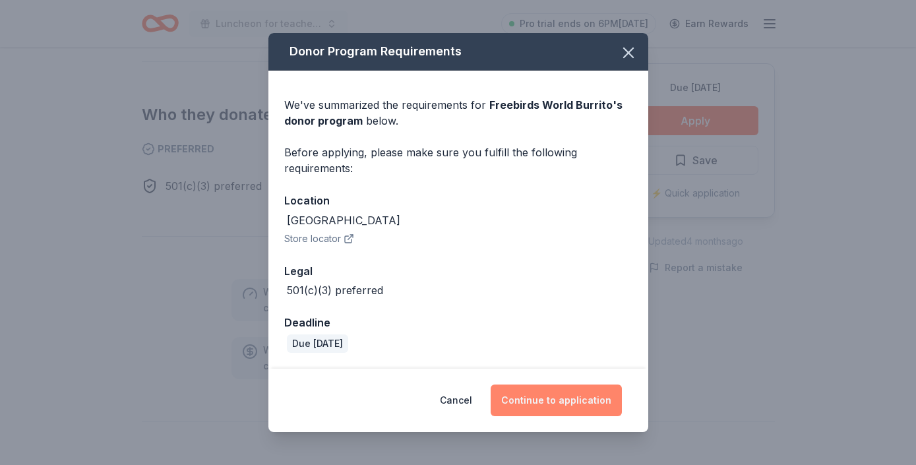
click at [549, 402] on button "Continue to application" at bounding box center [556, 401] width 131 height 32
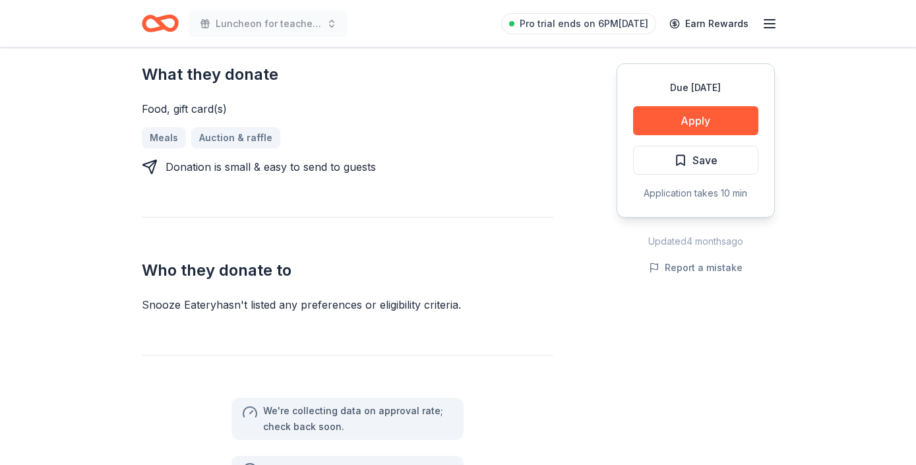
scroll to position [580, 0]
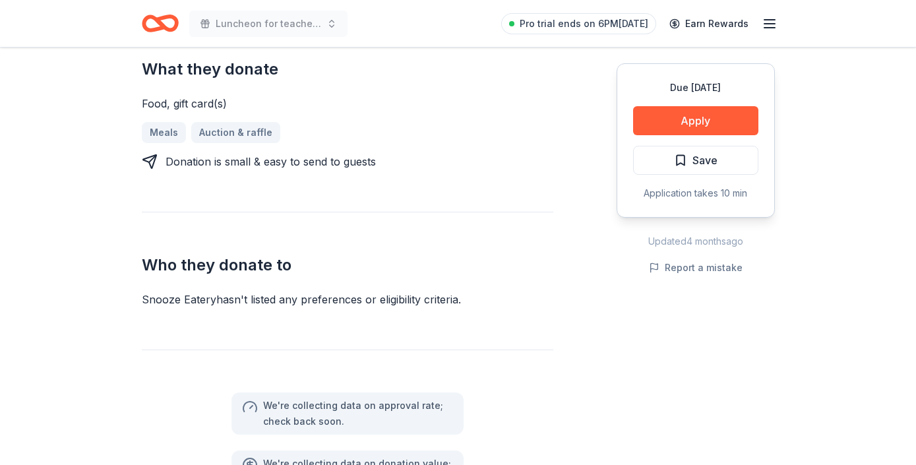
click at [813, 167] on div "Due in 18 days Share Snooze Eatery New Share Donating in AZ, CA, CO, GA, KS, MO…" at bounding box center [458, 282] width 916 height 1630
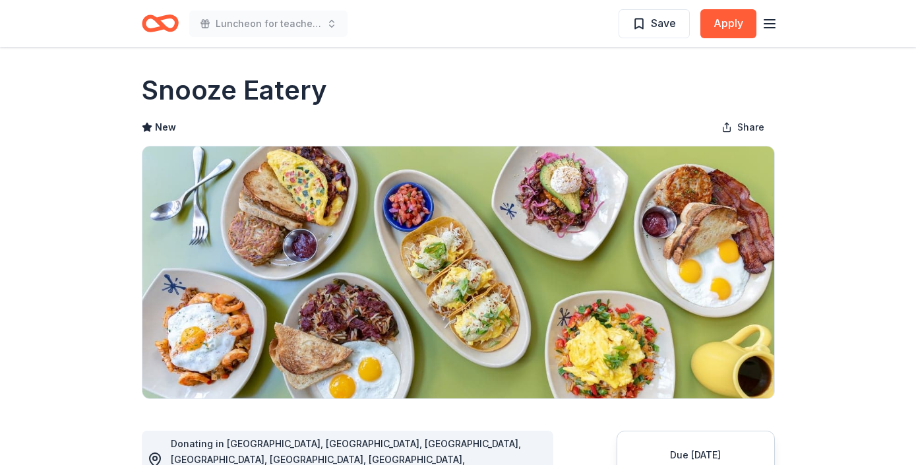
scroll to position [0, 0]
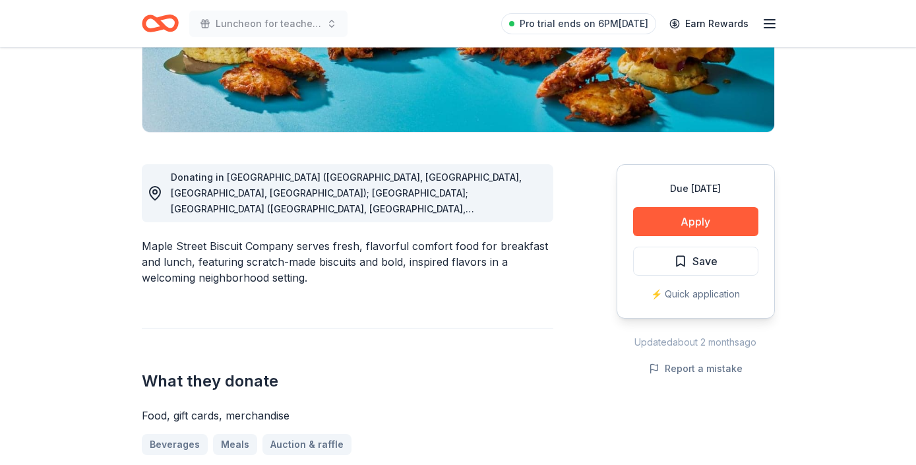
scroll to position [264, 0]
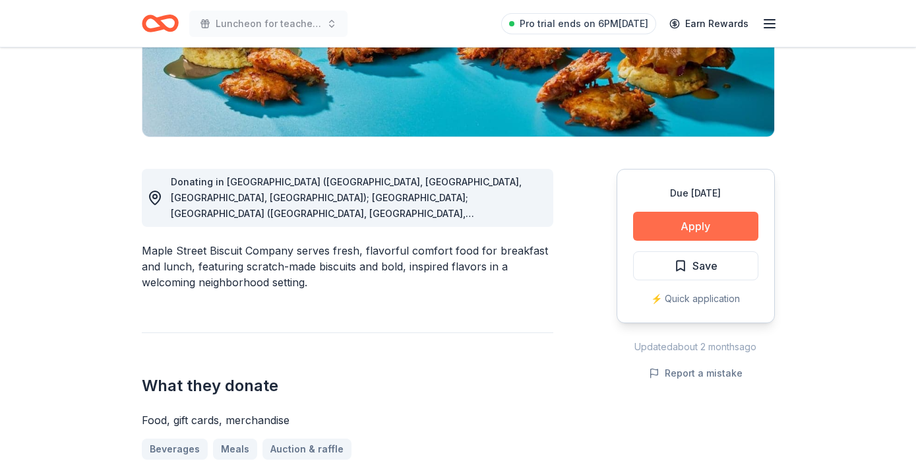
click at [713, 220] on button "Apply" at bounding box center [695, 226] width 125 height 29
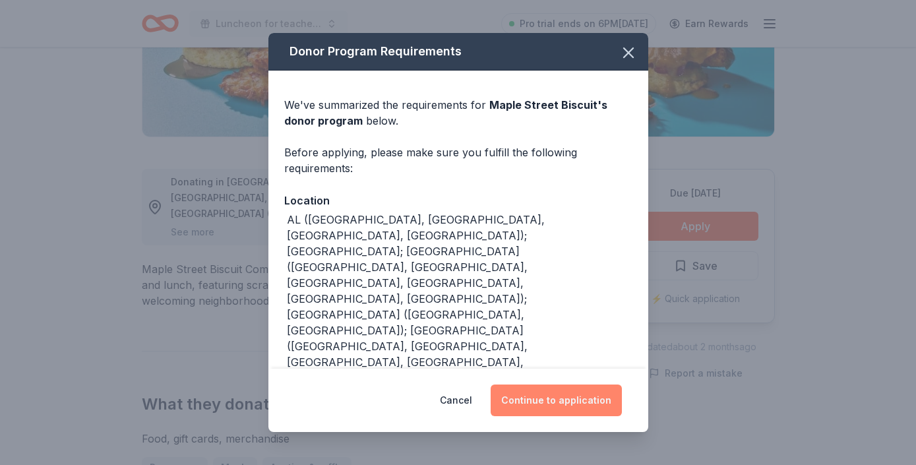
click at [524, 399] on button "Continue to application" at bounding box center [556, 401] width 131 height 32
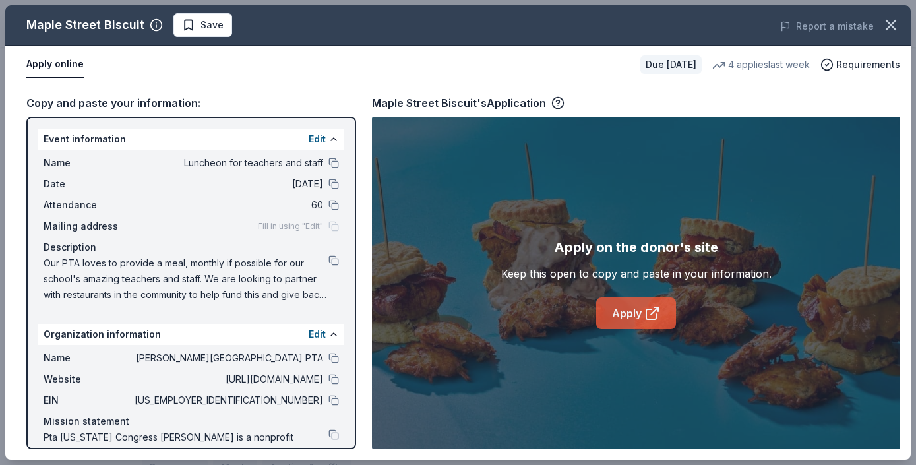
click at [636, 312] on link "Apply" at bounding box center [636, 313] width 80 height 32
click at [334, 261] on button at bounding box center [333, 260] width 11 height 11
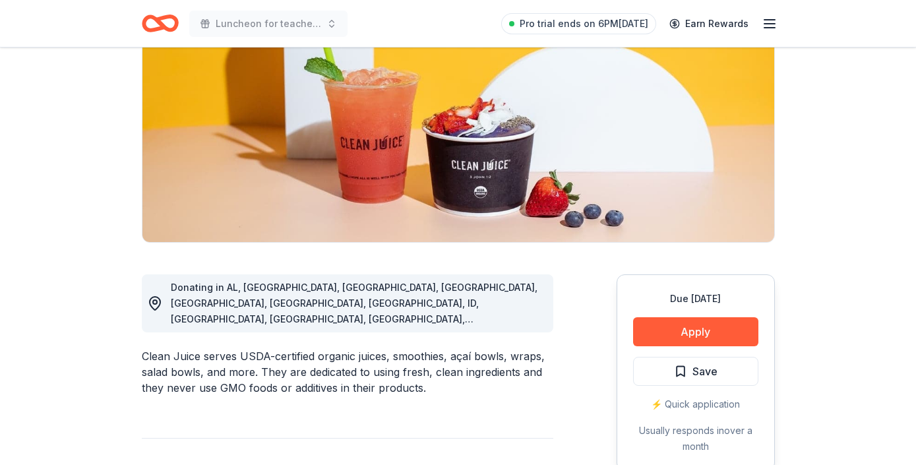
scroll to position [185, 0]
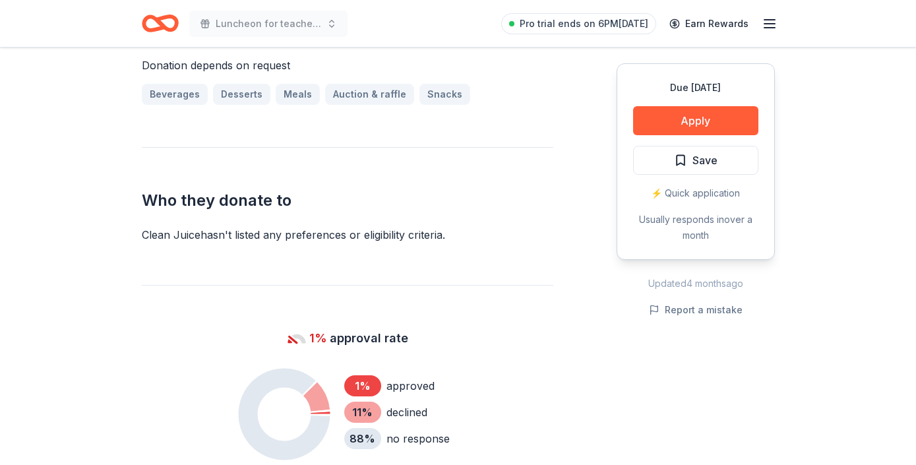
scroll to position [633, 0]
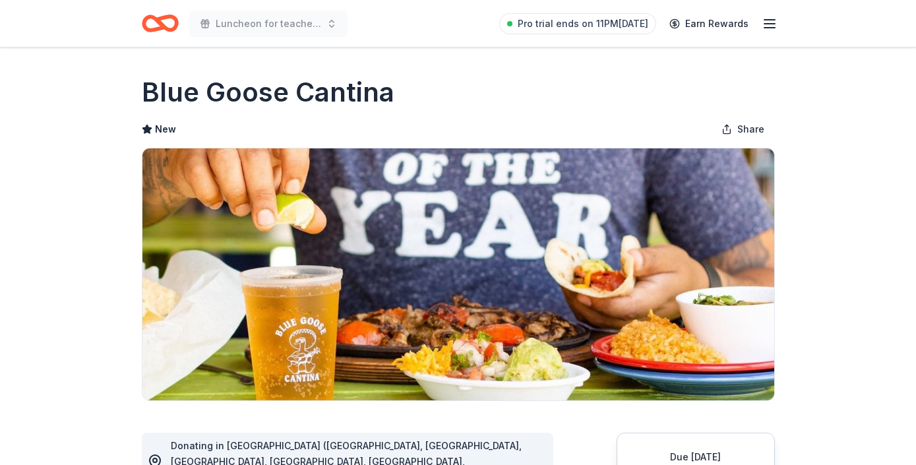
click at [421, 218] on img at bounding box center [458, 274] width 632 height 252
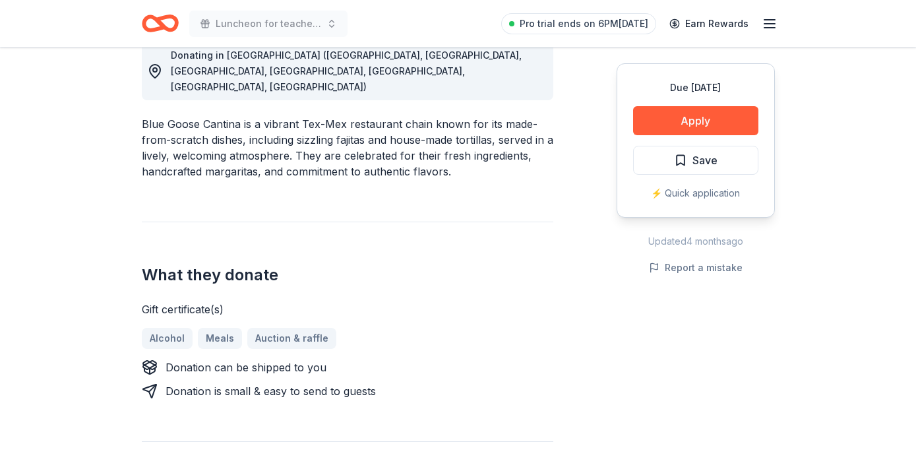
scroll to position [396, 0]
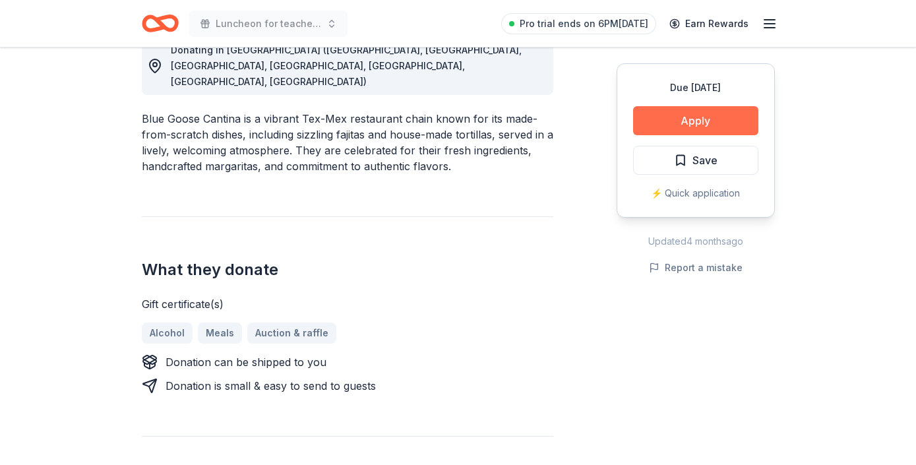
click at [695, 131] on button "Apply" at bounding box center [695, 120] width 125 height 29
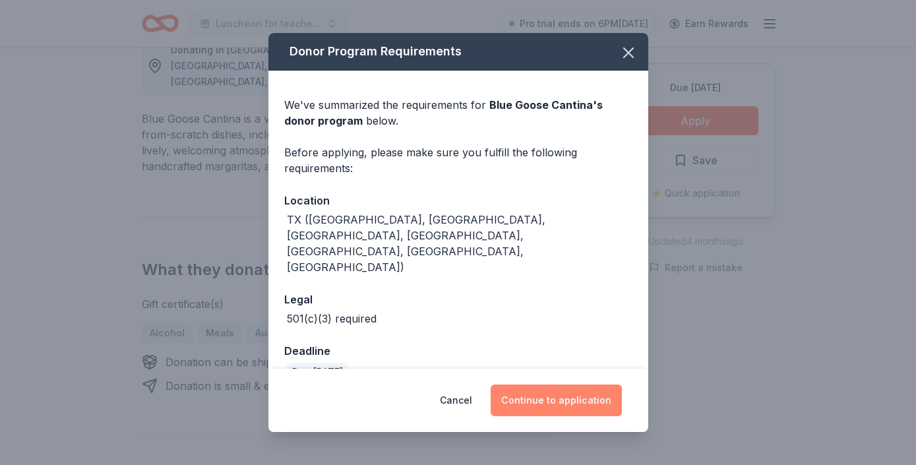
click at [519, 403] on button "Continue to application" at bounding box center [556, 401] width 131 height 32
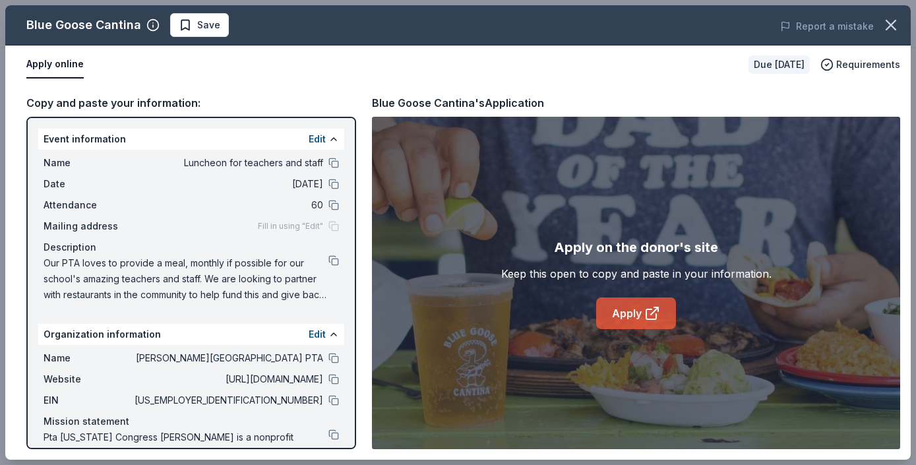
click at [617, 312] on link "Apply" at bounding box center [636, 313] width 80 height 32
click at [333, 259] on button at bounding box center [333, 260] width 11 height 11
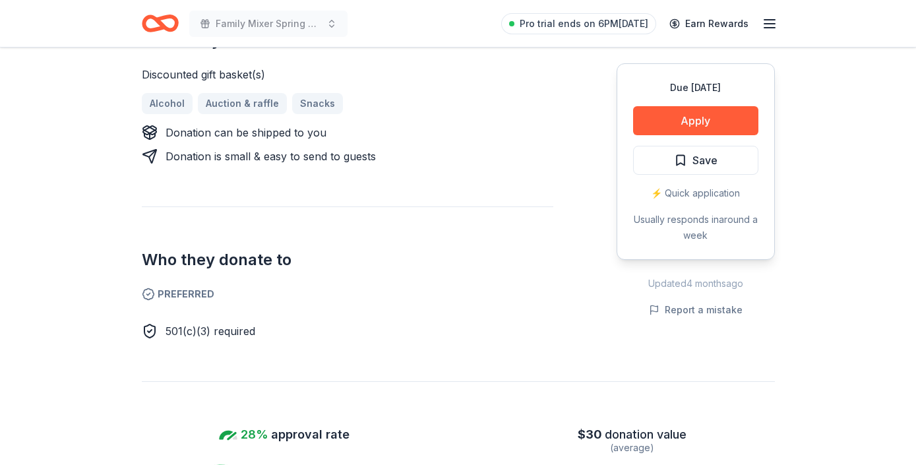
scroll to position [580, 0]
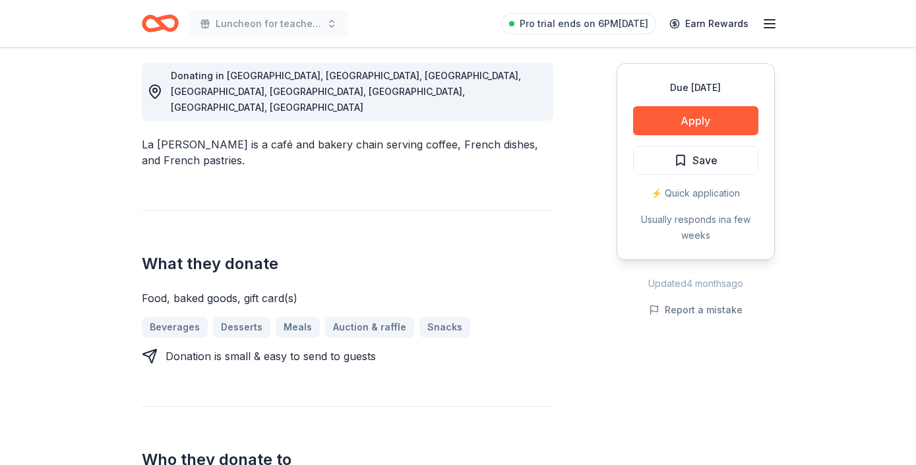
scroll to position [422, 0]
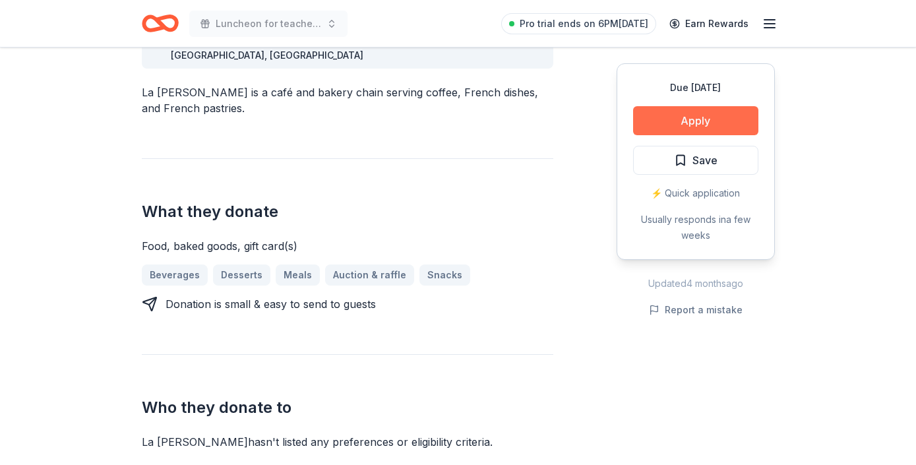
click at [733, 115] on button "Apply" at bounding box center [695, 120] width 125 height 29
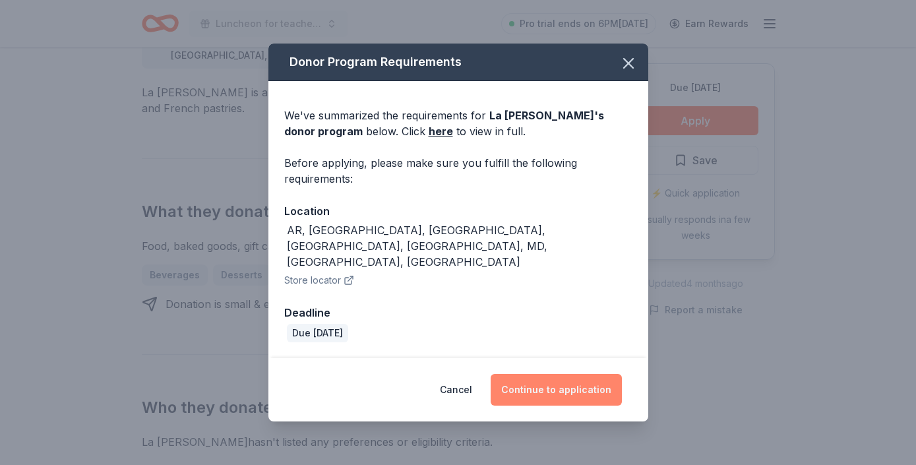
click at [584, 379] on button "Continue to application" at bounding box center [556, 390] width 131 height 32
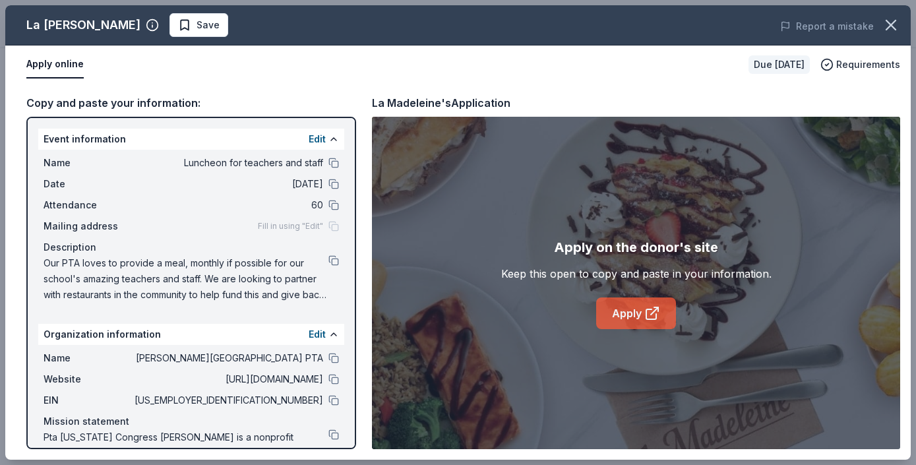
click at [645, 311] on icon at bounding box center [652, 313] width 16 height 16
click at [332, 259] on button at bounding box center [333, 260] width 11 height 11
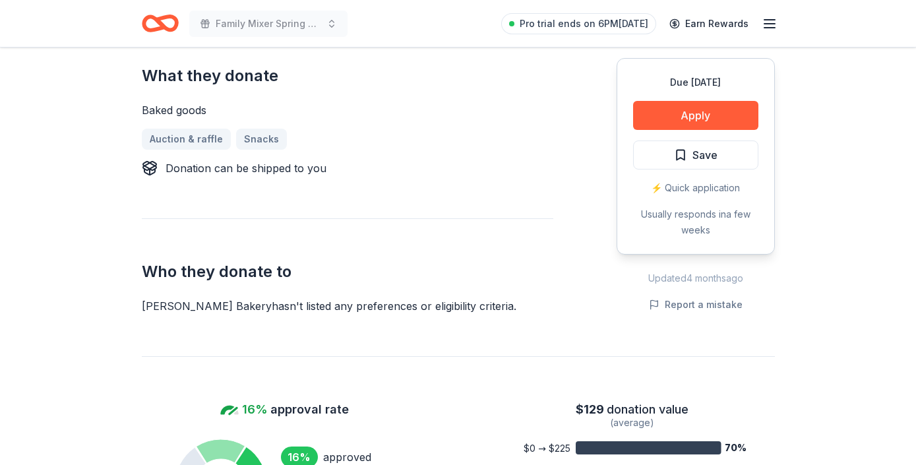
scroll to position [501, 0]
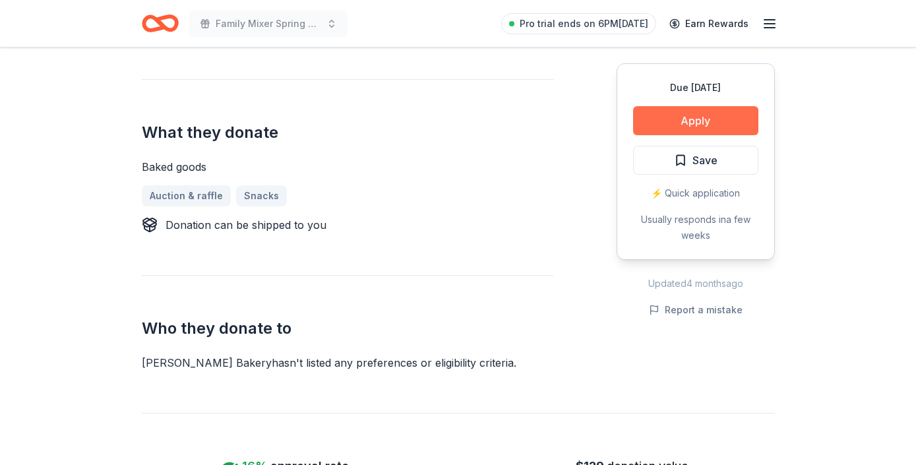
click at [733, 119] on button "Apply" at bounding box center [695, 120] width 125 height 29
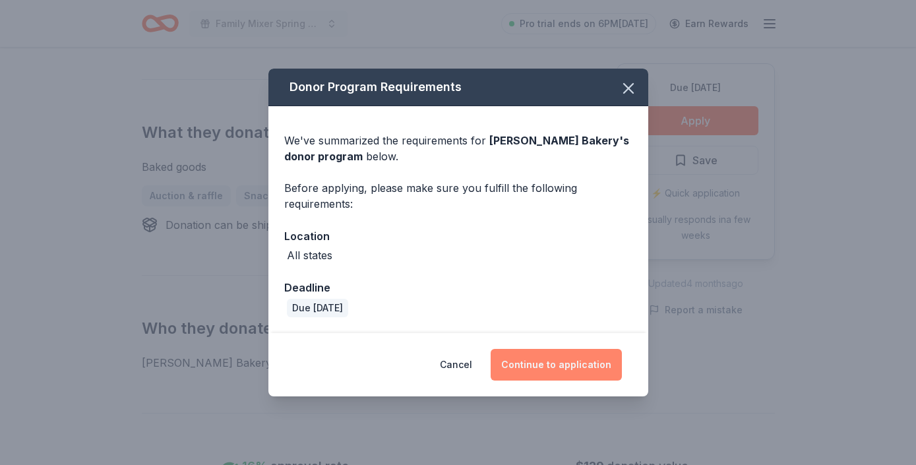
click at [540, 360] on button "Continue to application" at bounding box center [556, 365] width 131 height 32
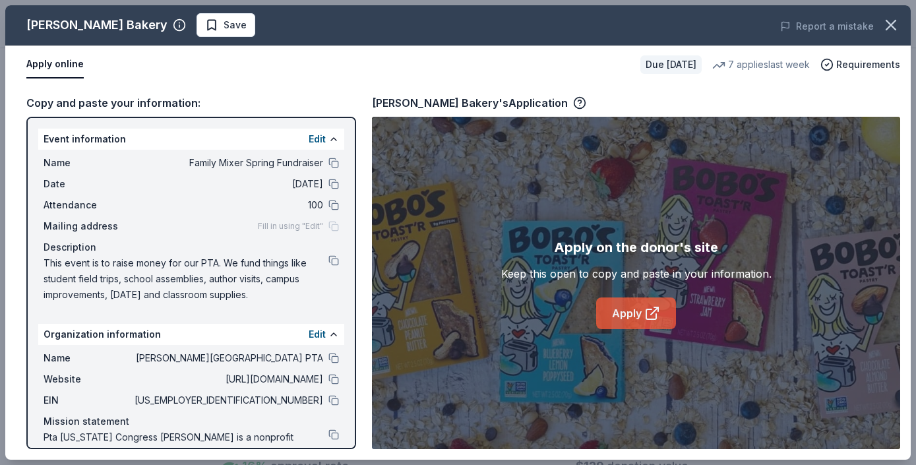
click at [624, 311] on link "Apply" at bounding box center [636, 313] width 80 height 32
click at [331, 258] on button at bounding box center [333, 260] width 11 height 11
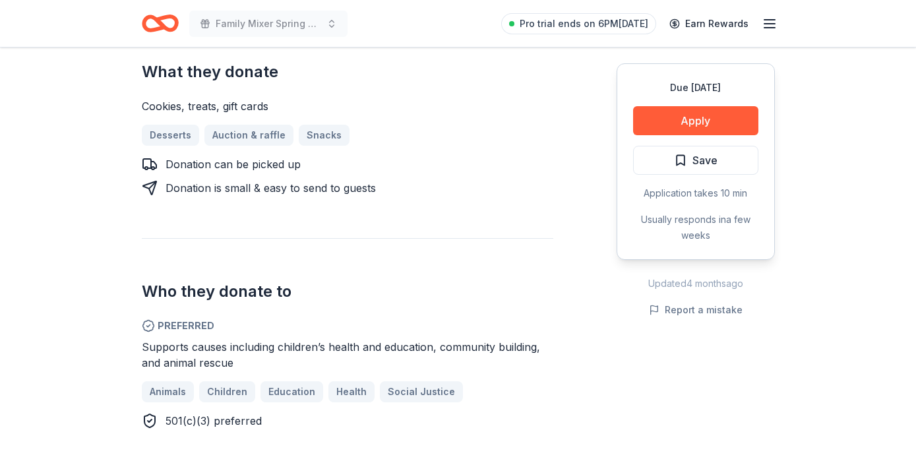
scroll to position [580, 0]
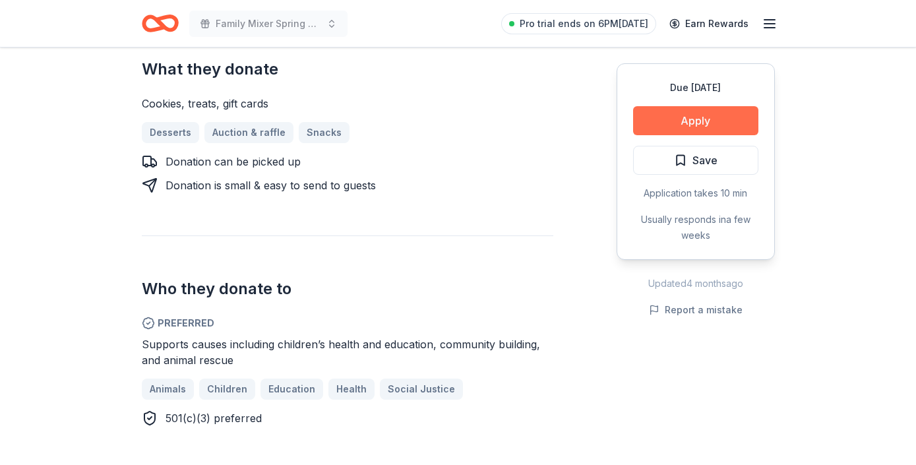
click at [733, 121] on button "Apply" at bounding box center [695, 120] width 125 height 29
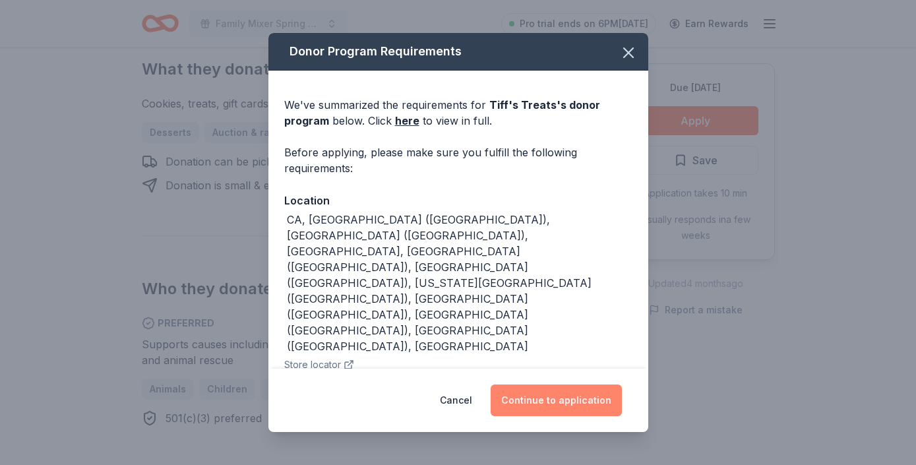
click at [600, 406] on button "Continue to application" at bounding box center [556, 401] width 131 height 32
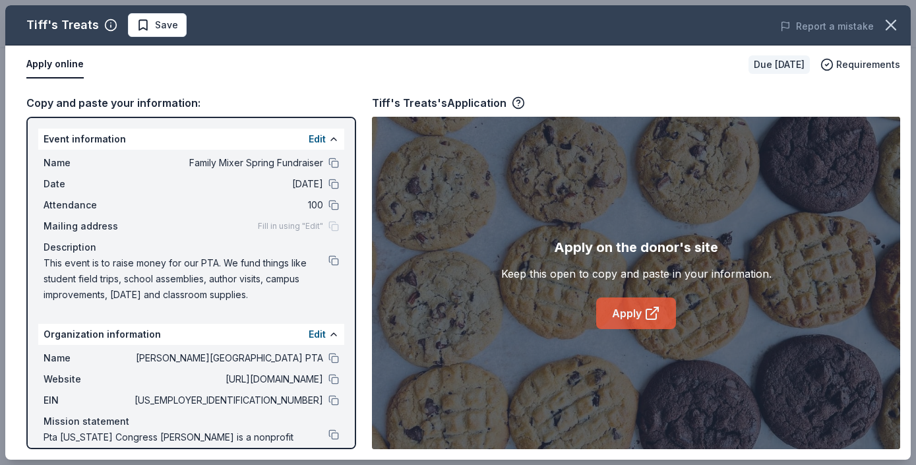
click at [644, 319] on icon at bounding box center [652, 313] width 16 height 16
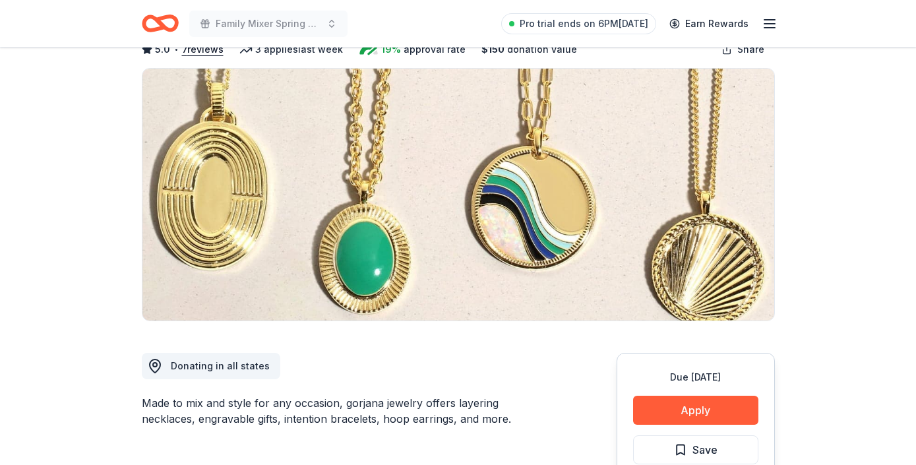
scroll to position [106, 0]
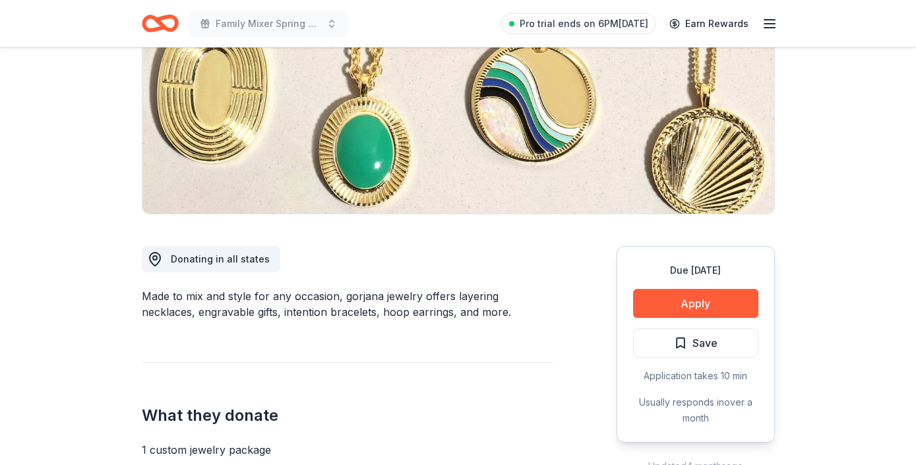
scroll to position [185, 0]
